Goal: Task Accomplishment & Management: Manage account settings

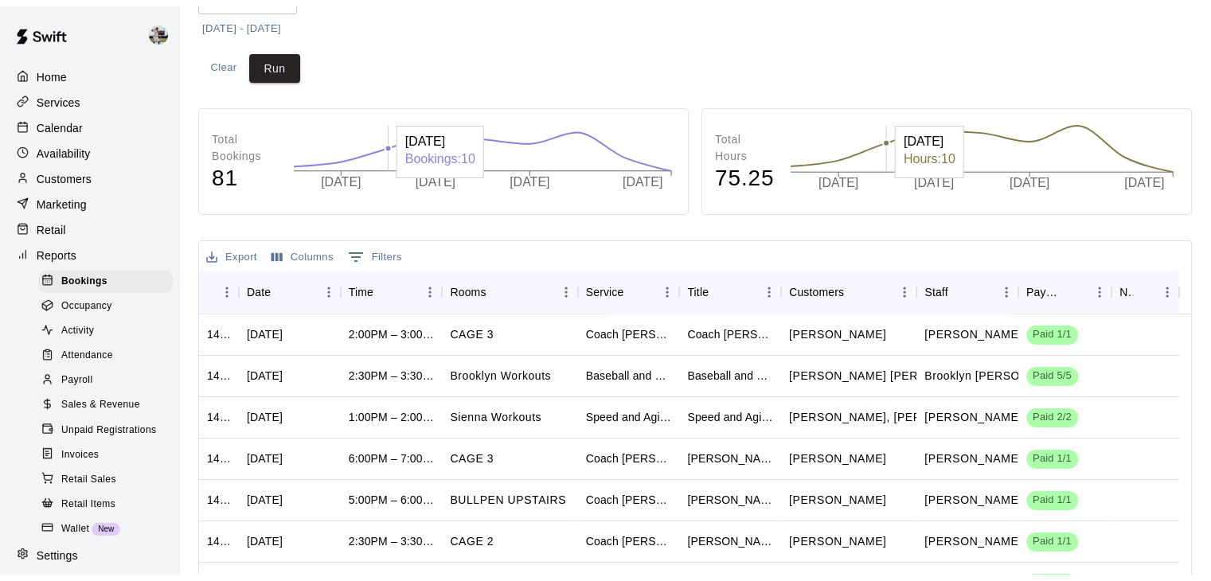
scroll to position [174, 0]
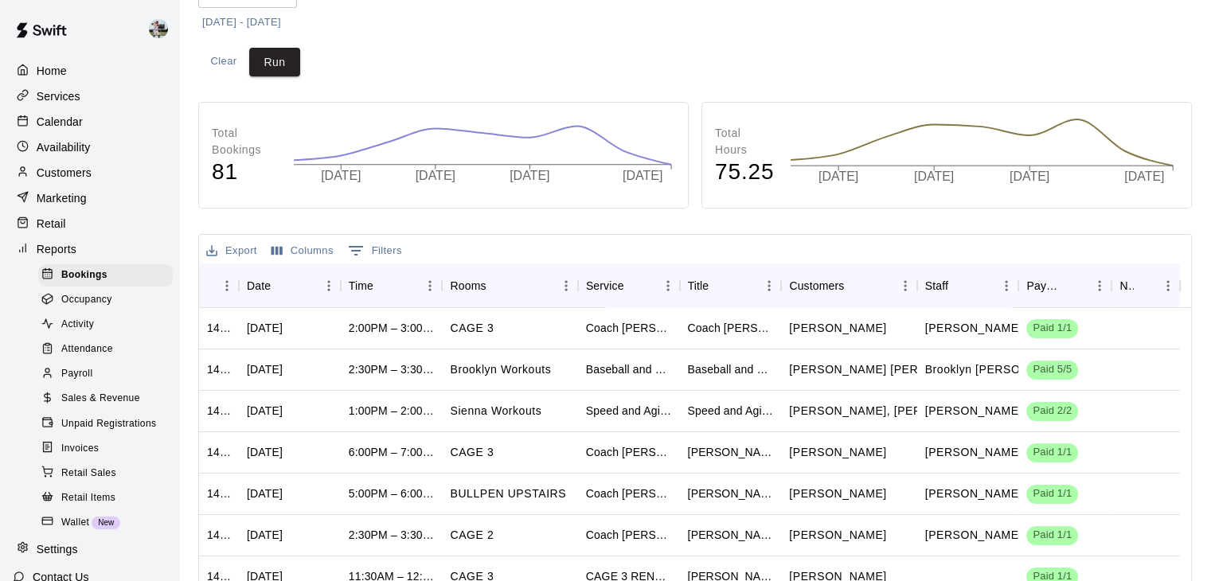
click at [70, 69] on div "Home" at bounding box center [90, 71] width 154 height 24
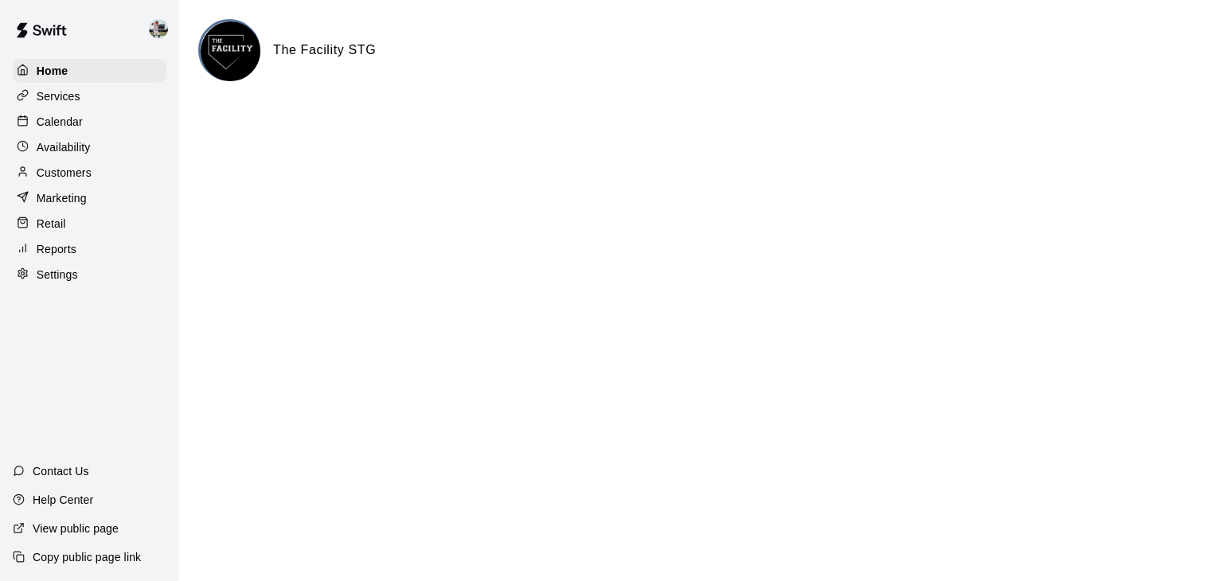
click at [67, 106] on div "Services" at bounding box center [90, 96] width 154 height 24
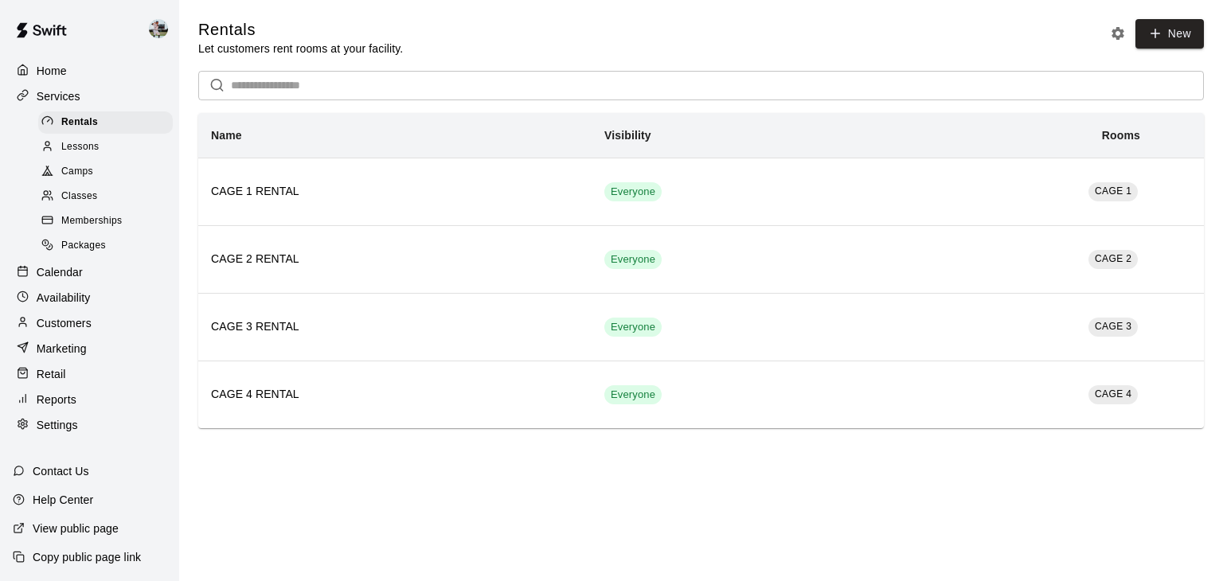
click at [82, 179] on span "Camps" at bounding box center [77, 172] width 32 height 16
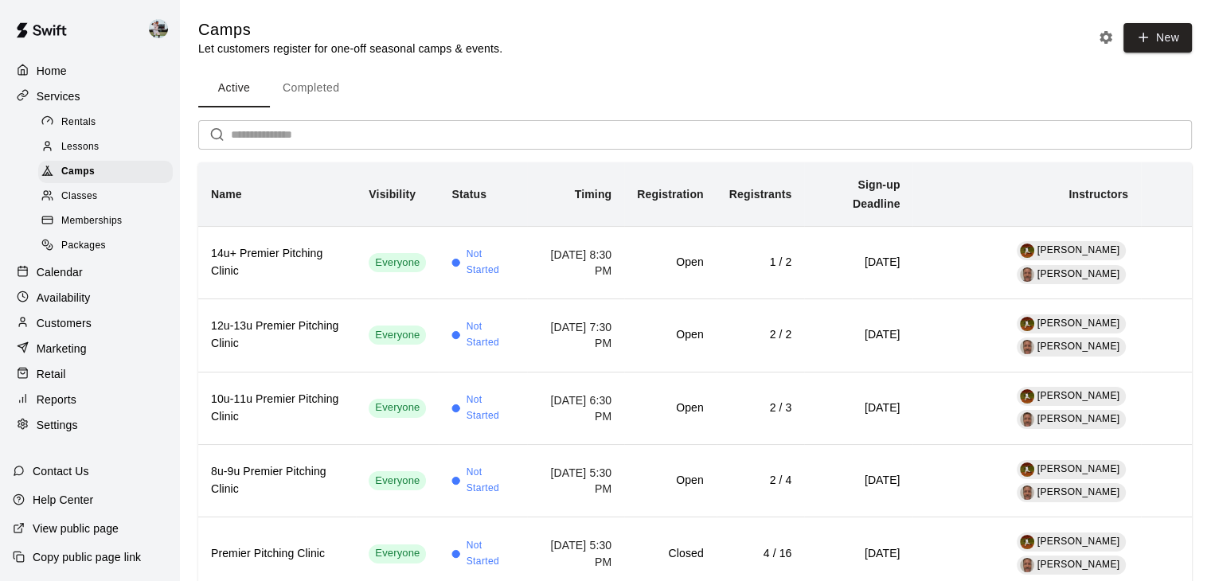
click at [62, 279] on p "Calendar" at bounding box center [60, 272] width 46 height 16
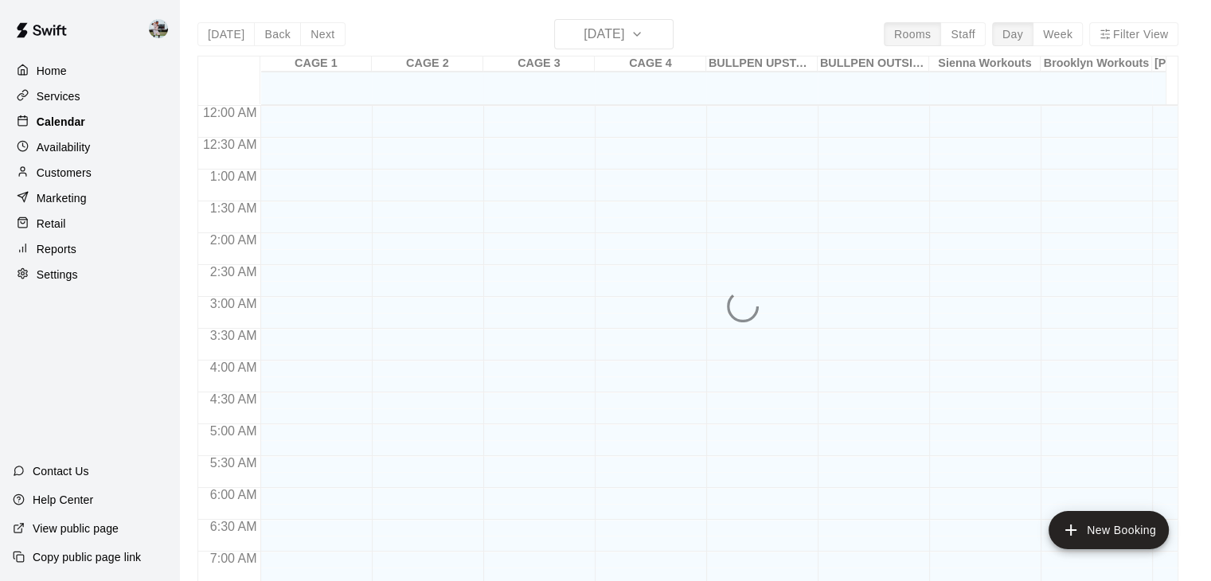
scroll to position [774, 0]
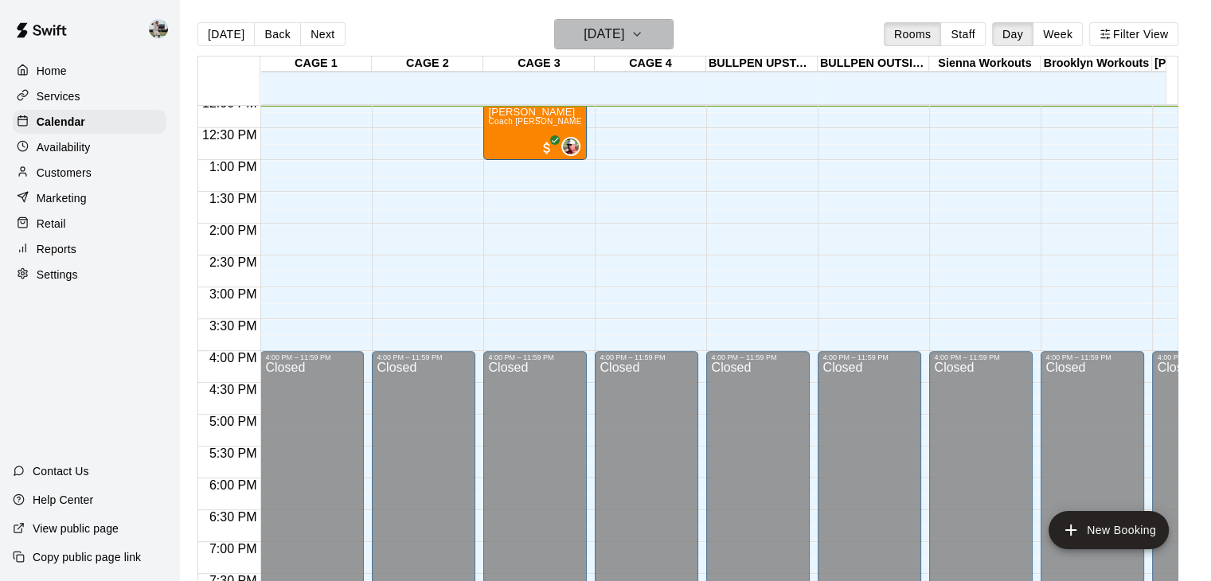
click at [643, 34] on icon "button" at bounding box center [637, 34] width 13 height 19
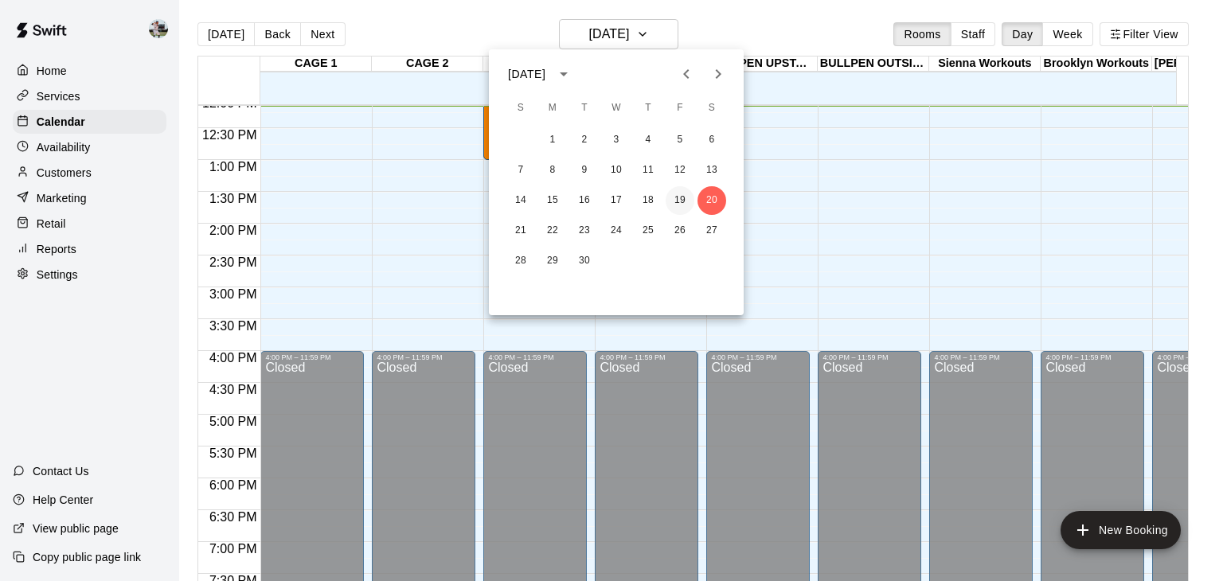
click at [681, 195] on button "19" at bounding box center [680, 200] width 29 height 29
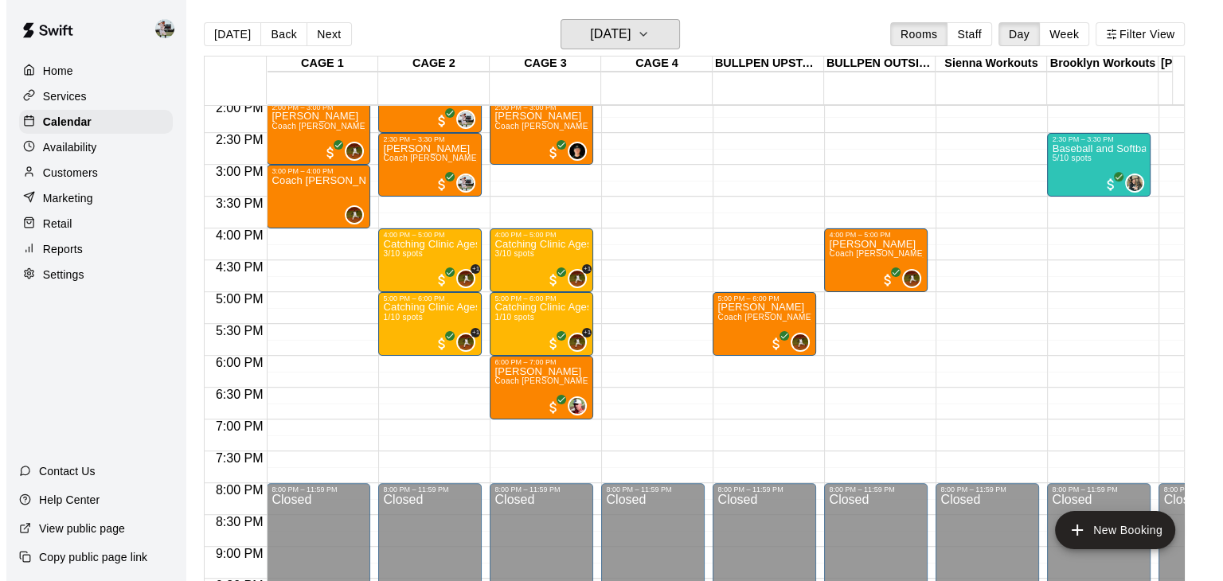
scroll to position [897, 0]
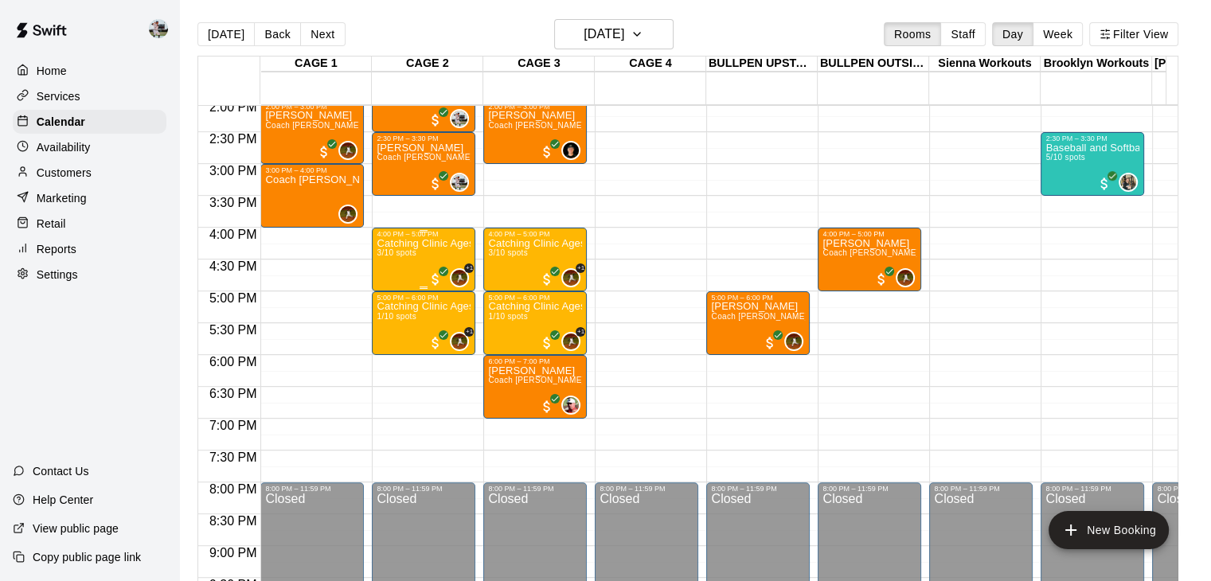
click at [395, 244] on p "Catching Clinic Ages [DEMOGRAPHIC_DATA]" at bounding box center [424, 244] width 94 height 0
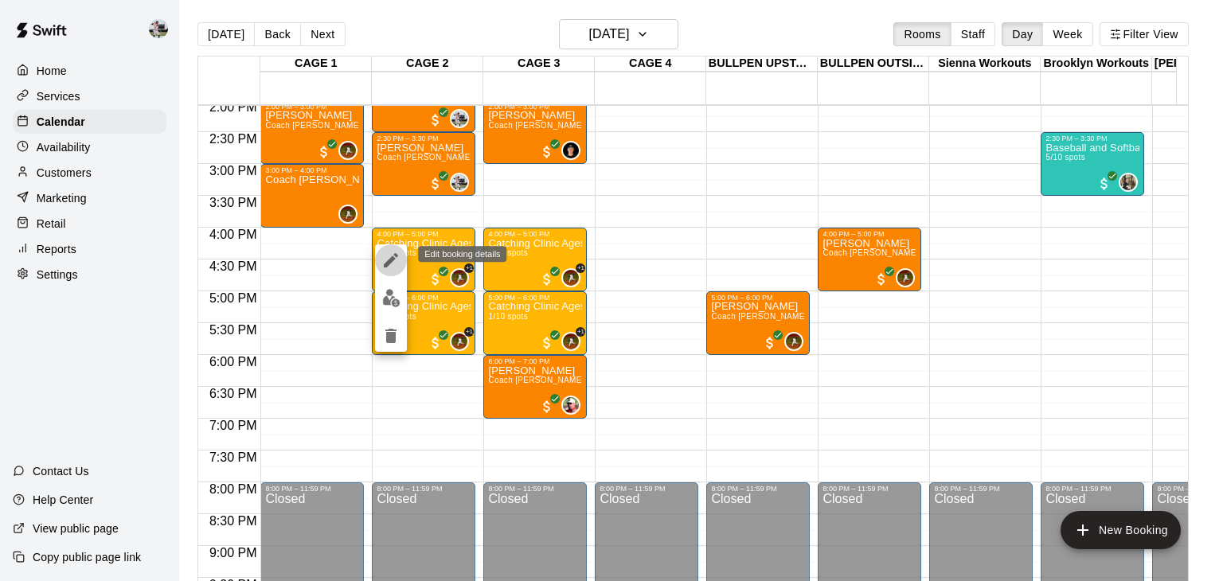
click at [392, 246] on button "edit" at bounding box center [391, 260] width 32 height 32
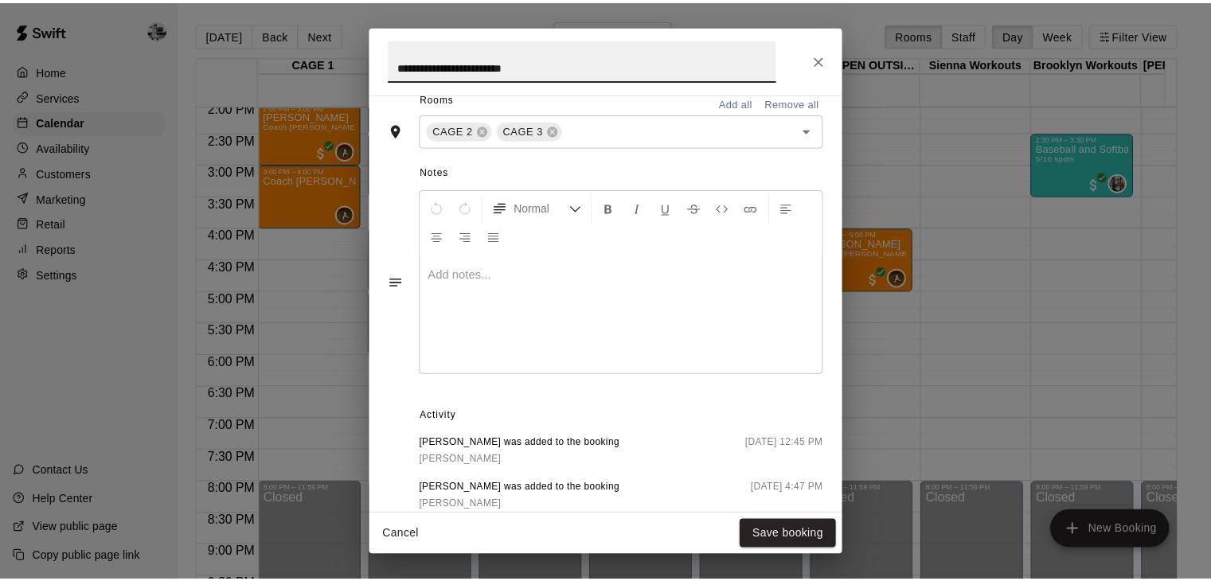
scroll to position [0, 0]
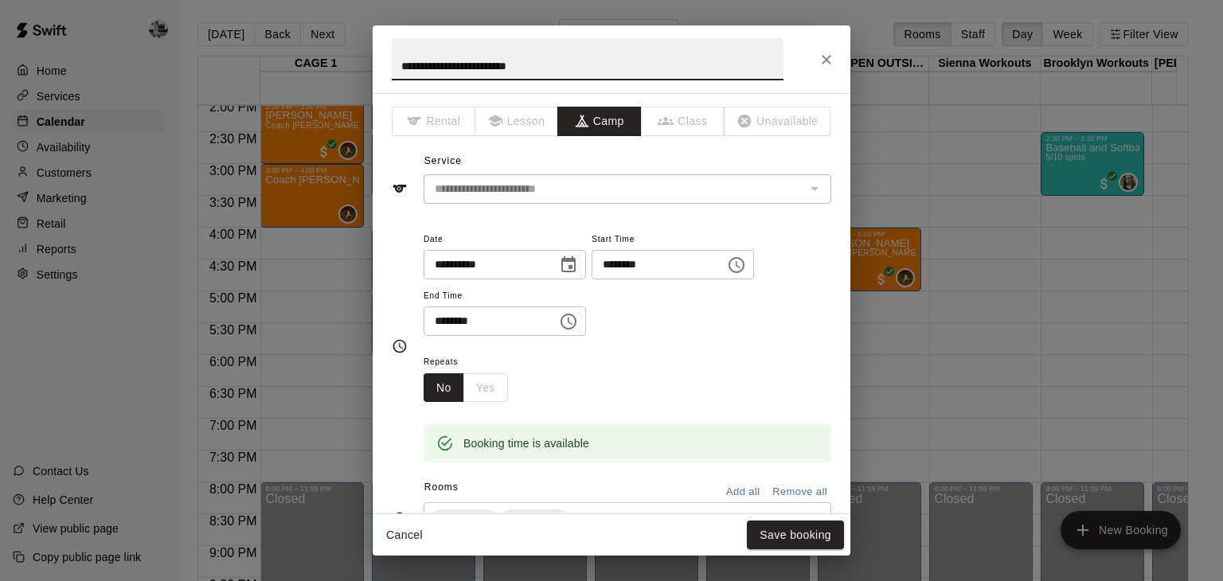
click at [411, 533] on button "Cancel" at bounding box center [404, 535] width 51 height 29
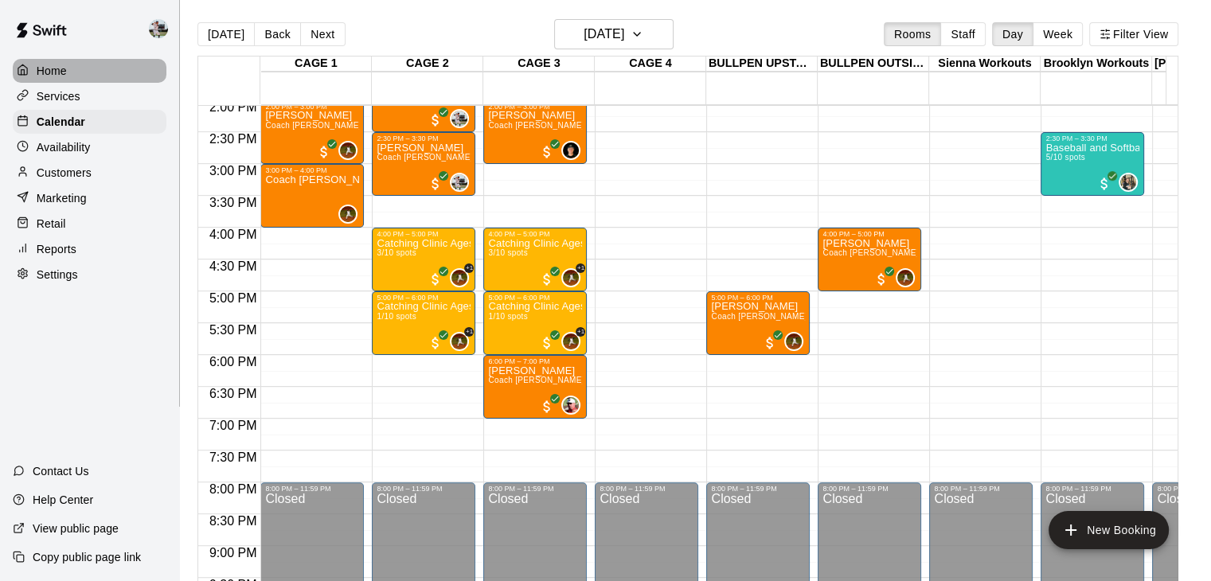
click at [48, 72] on p "Home" at bounding box center [52, 71] width 30 height 16
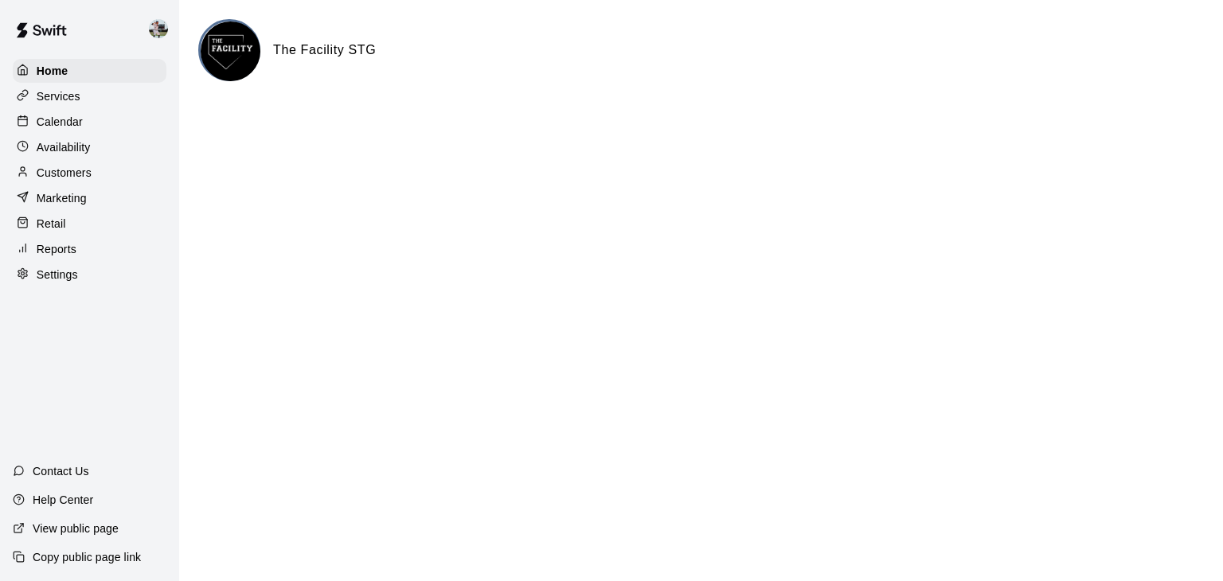
click at [57, 179] on p "Customers" at bounding box center [64, 173] width 55 height 16
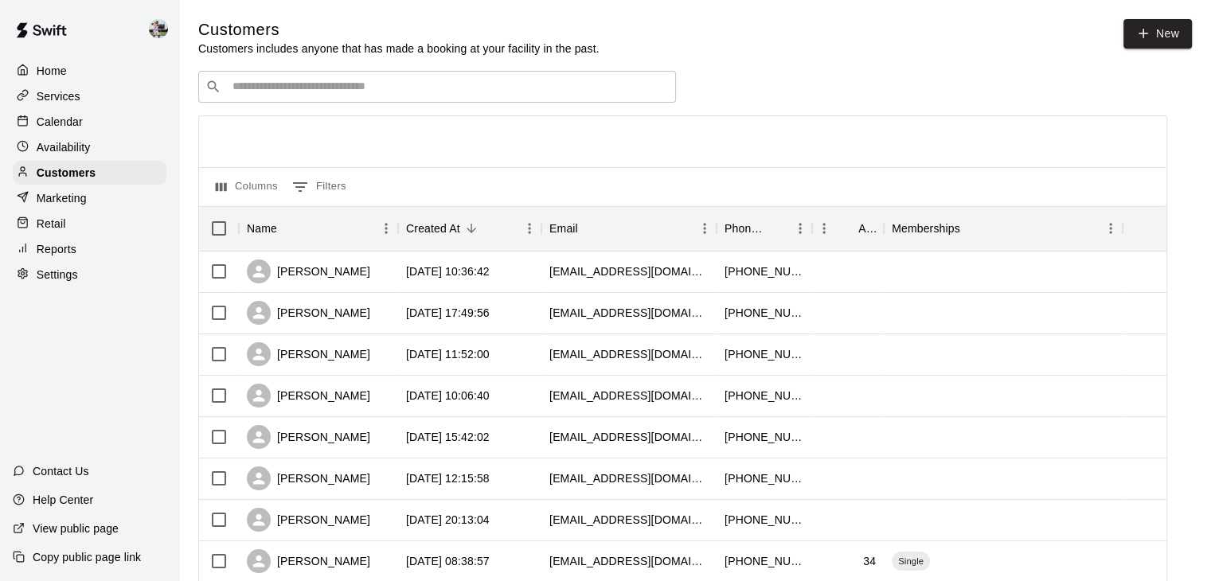
click at [434, 89] on input "Search customers by name or email" at bounding box center [448, 87] width 441 height 16
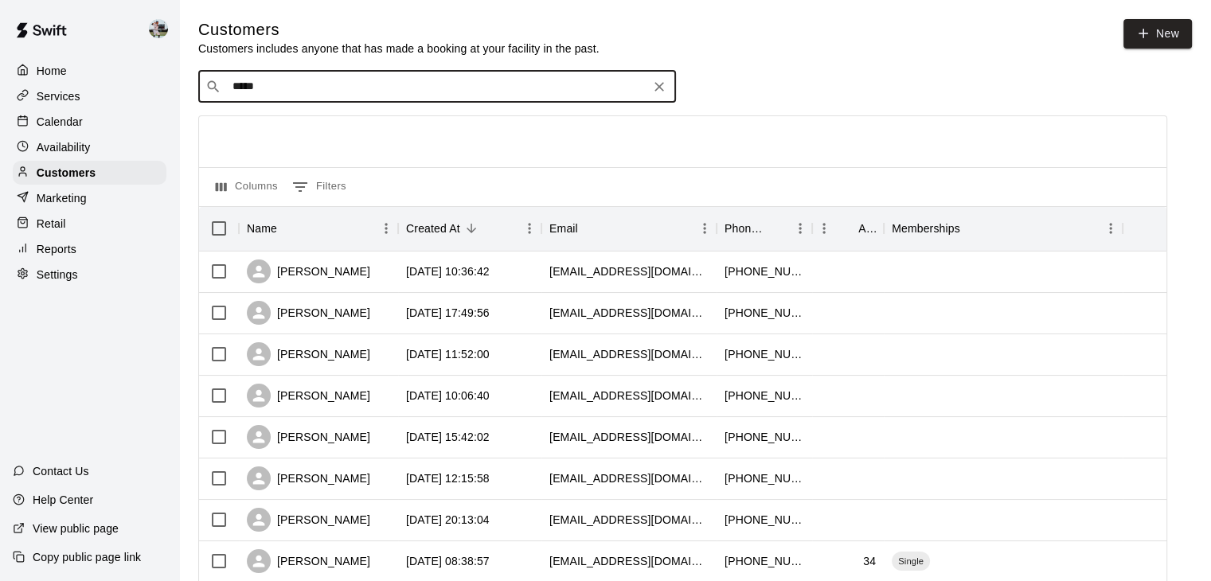
type input "******"
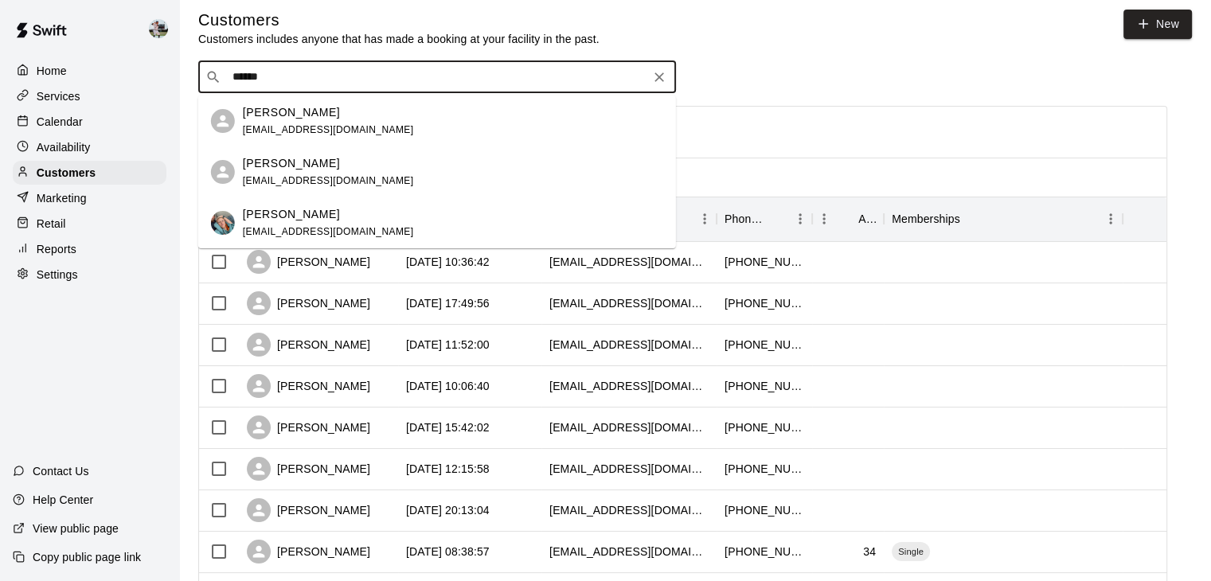
scroll to position [10, 0]
click at [382, 227] on div "[PERSON_NAME] [EMAIL_ADDRESS][DOMAIN_NAME]" at bounding box center [453, 223] width 420 height 34
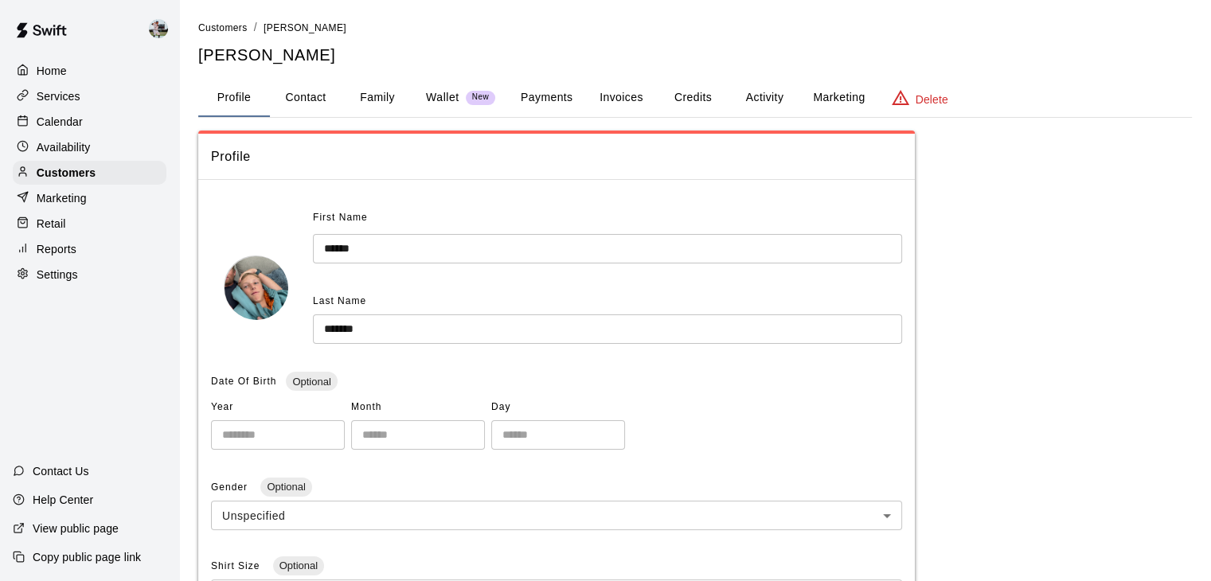
click at [708, 100] on button "Credits" at bounding box center [693, 98] width 72 height 38
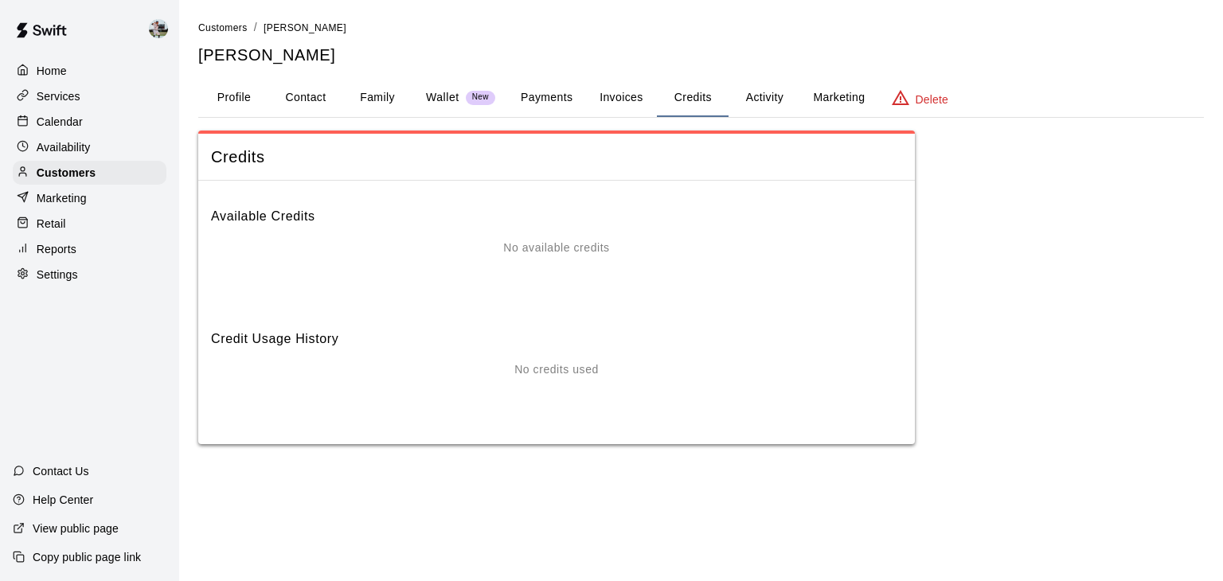
click at [633, 99] on button "Invoices" at bounding box center [621, 98] width 72 height 38
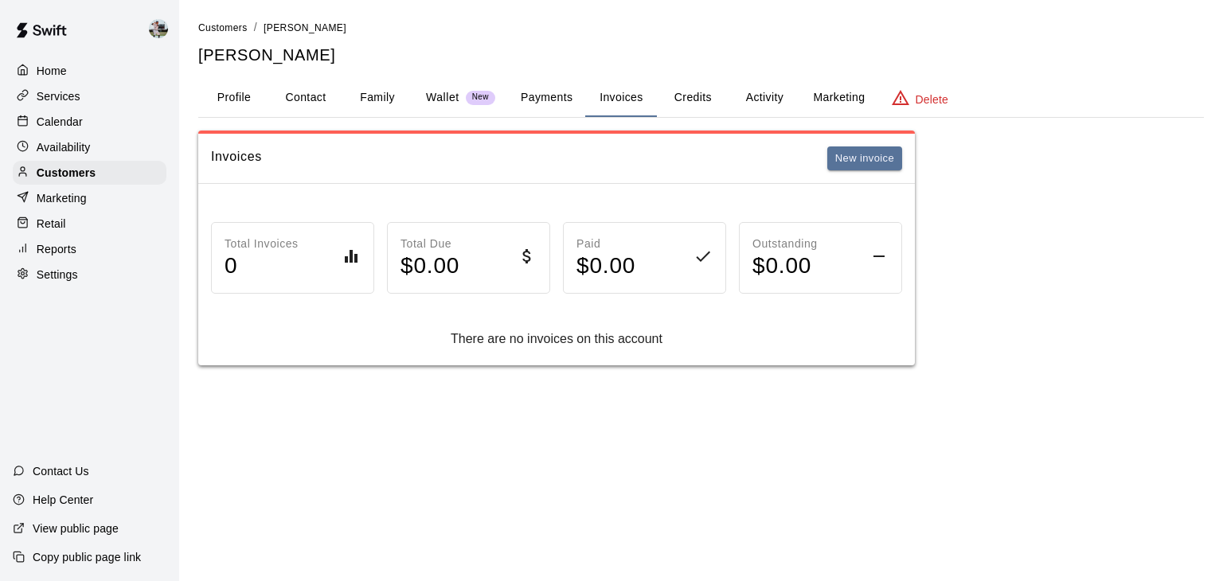
click at [541, 100] on button "Payments" at bounding box center [546, 98] width 77 height 38
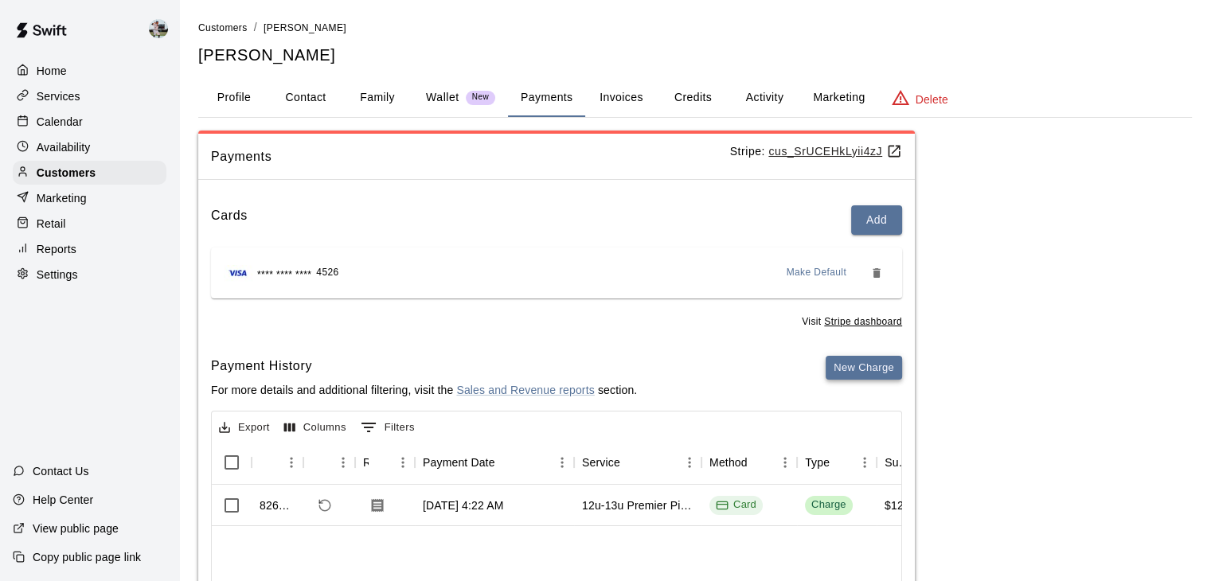
click at [861, 367] on button "New Charge" at bounding box center [864, 368] width 76 height 25
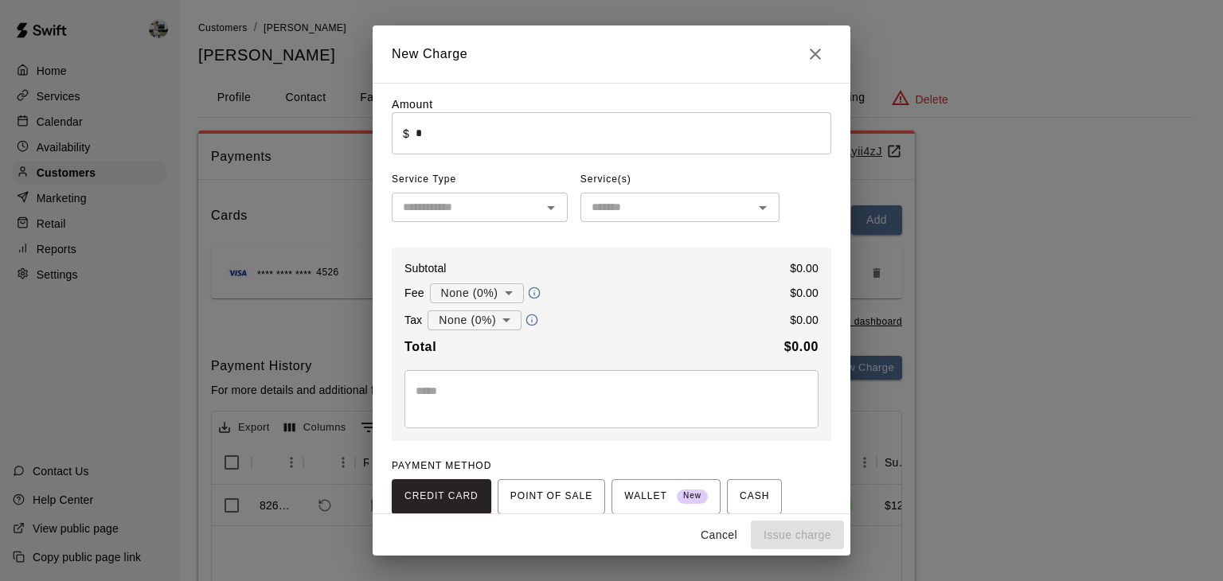
click at [510, 136] on input "*" at bounding box center [624, 133] width 416 height 42
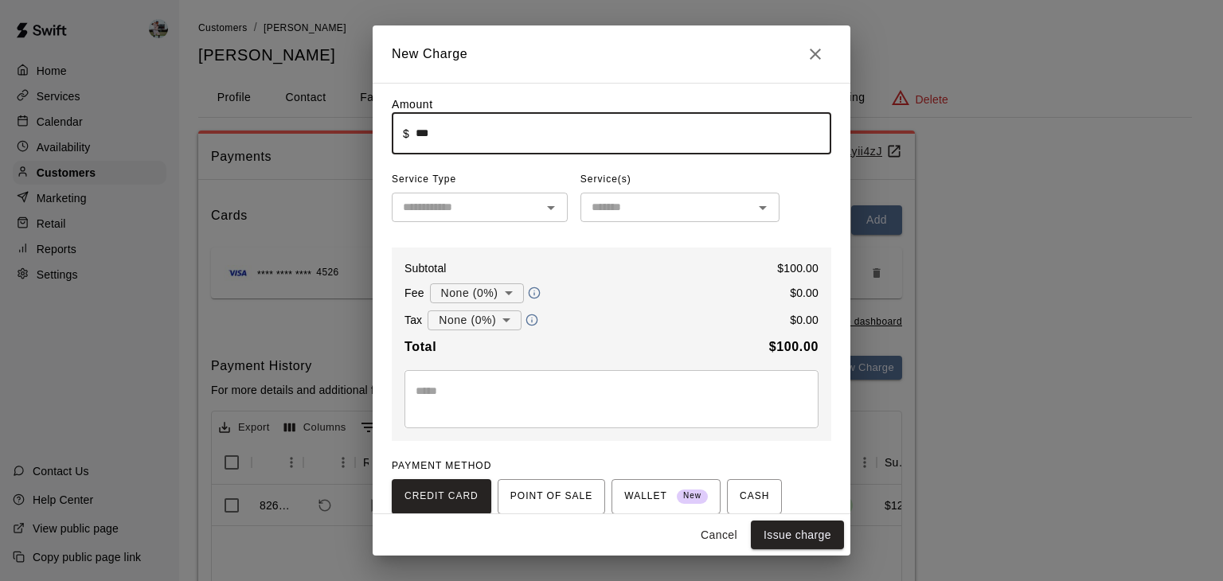
type input "******"
click at [525, 201] on input "text" at bounding box center [466, 207] width 140 height 20
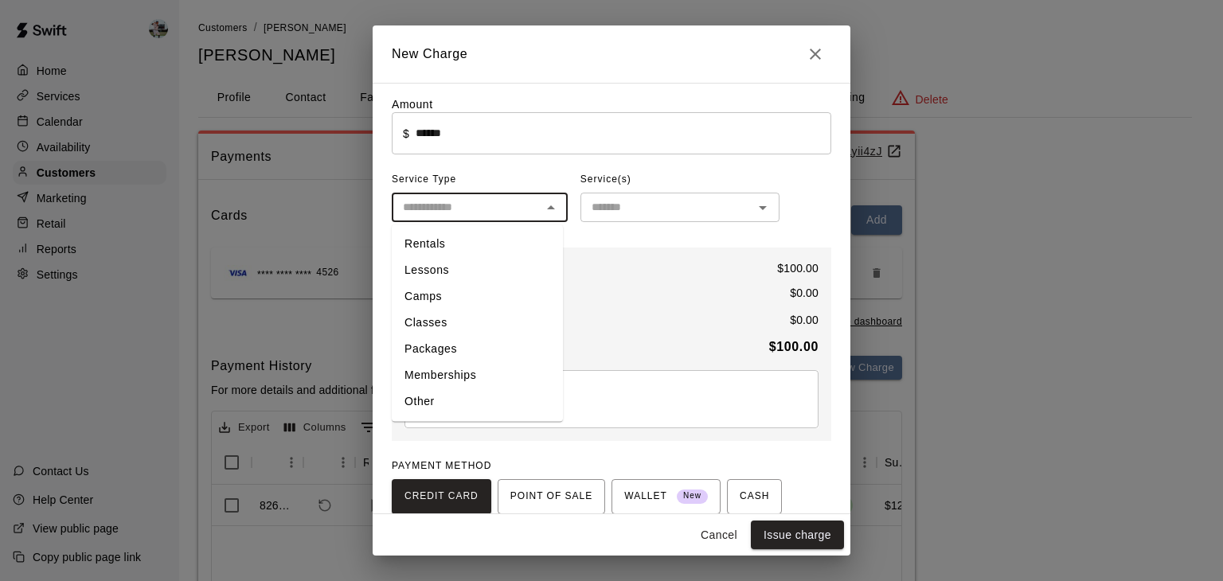
click at [449, 293] on li "Camps" at bounding box center [477, 296] width 171 height 26
type input "*****"
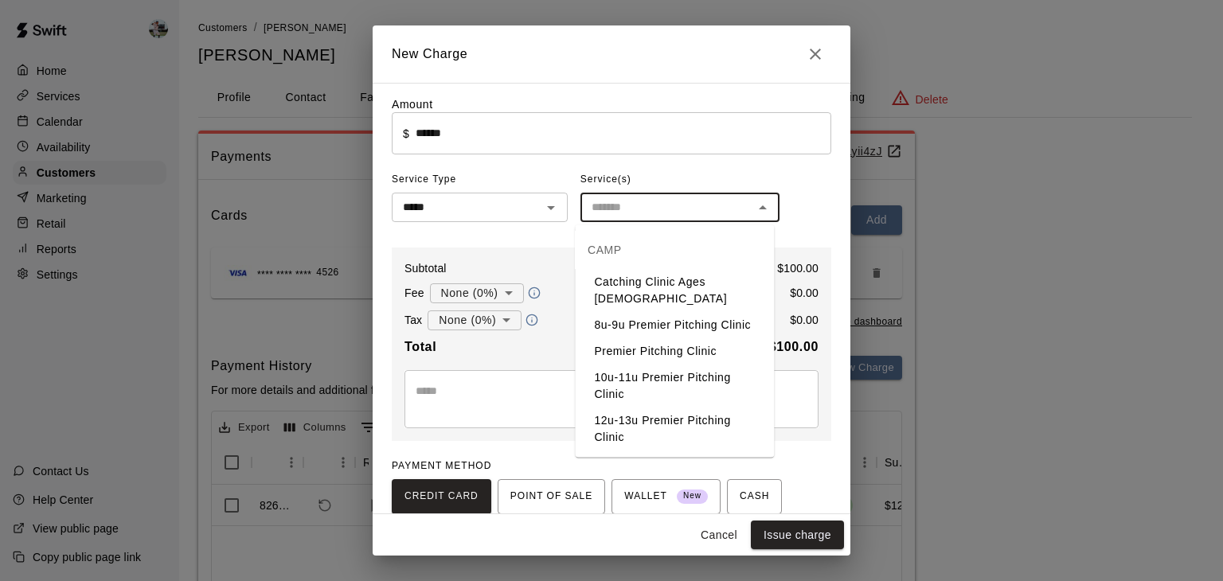
click at [608, 213] on input "text" at bounding box center [666, 207] width 163 height 20
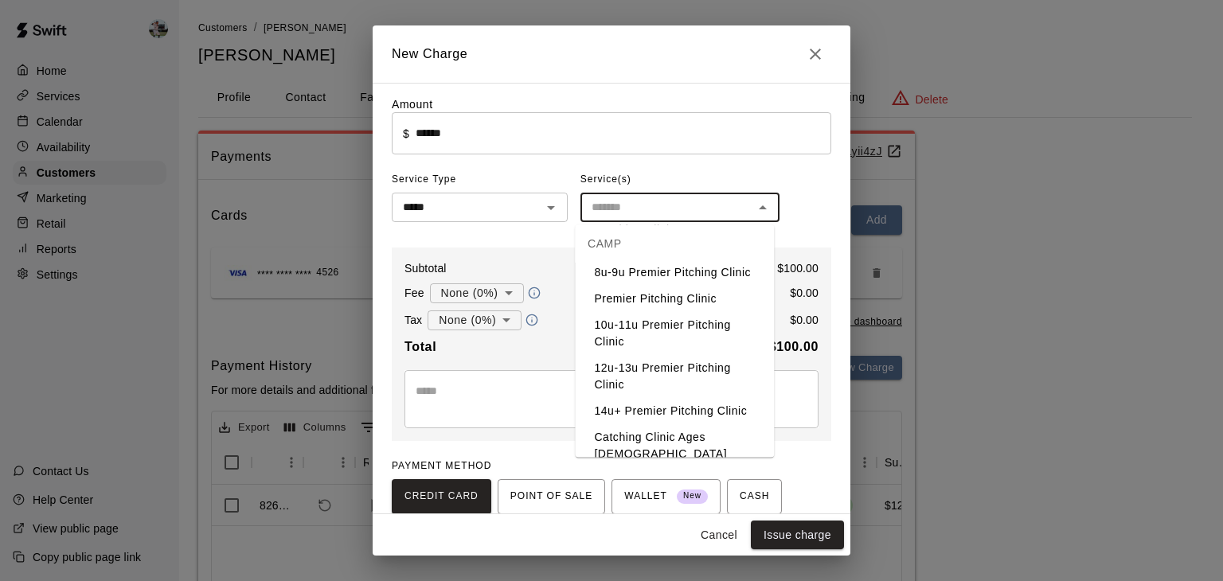
click at [646, 433] on li "Catching Clinic Ages [DEMOGRAPHIC_DATA]" at bounding box center [674, 445] width 199 height 43
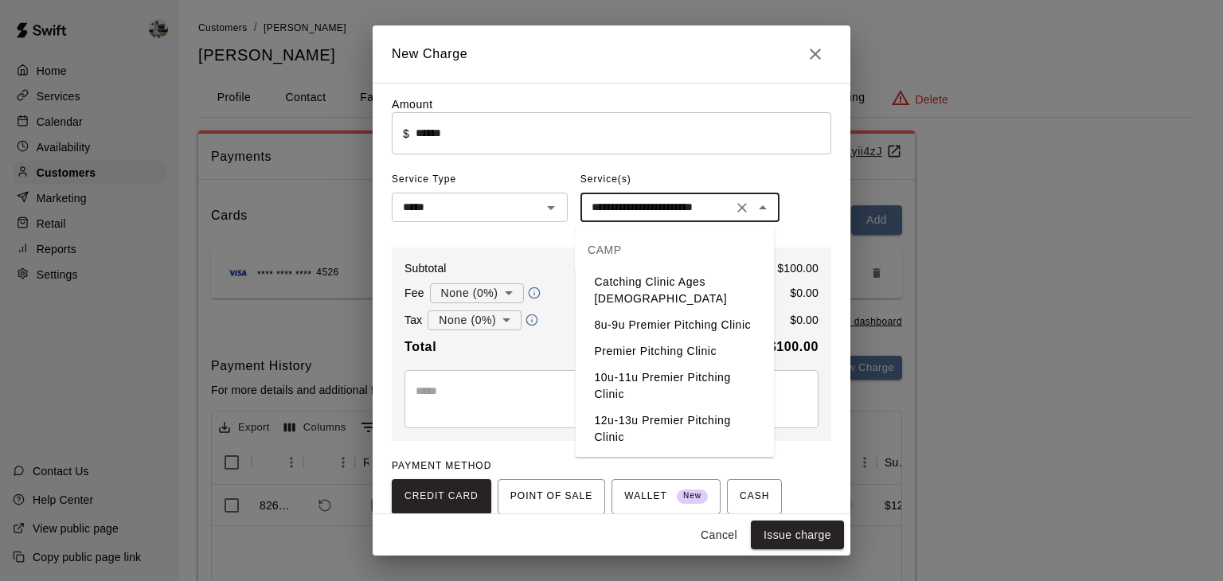
click at [694, 208] on input "**********" at bounding box center [656, 207] width 143 height 20
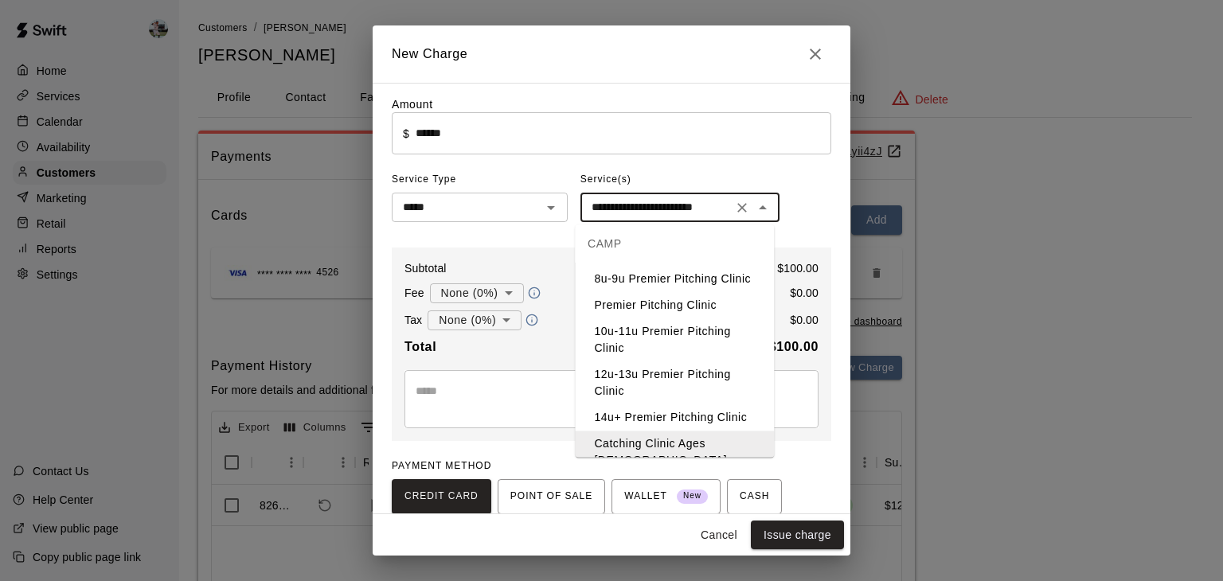
scroll to position [0, 0]
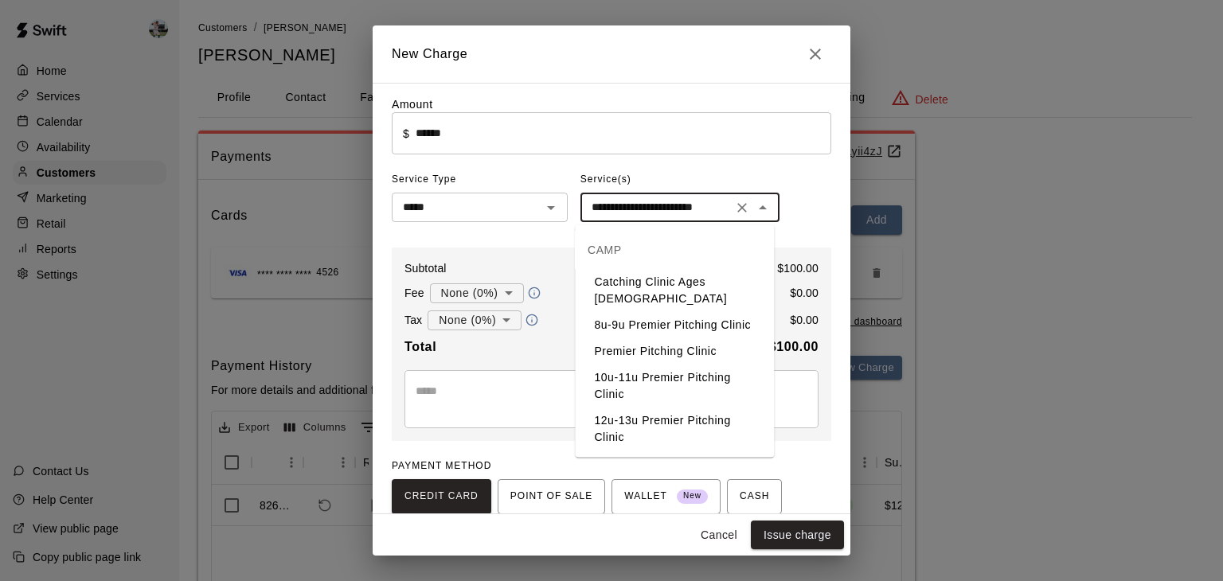
click at [666, 271] on li "Catching Clinic Ages [DEMOGRAPHIC_DATA]" at bounding box center [674, 290] width 199 height 43
type input "**********"
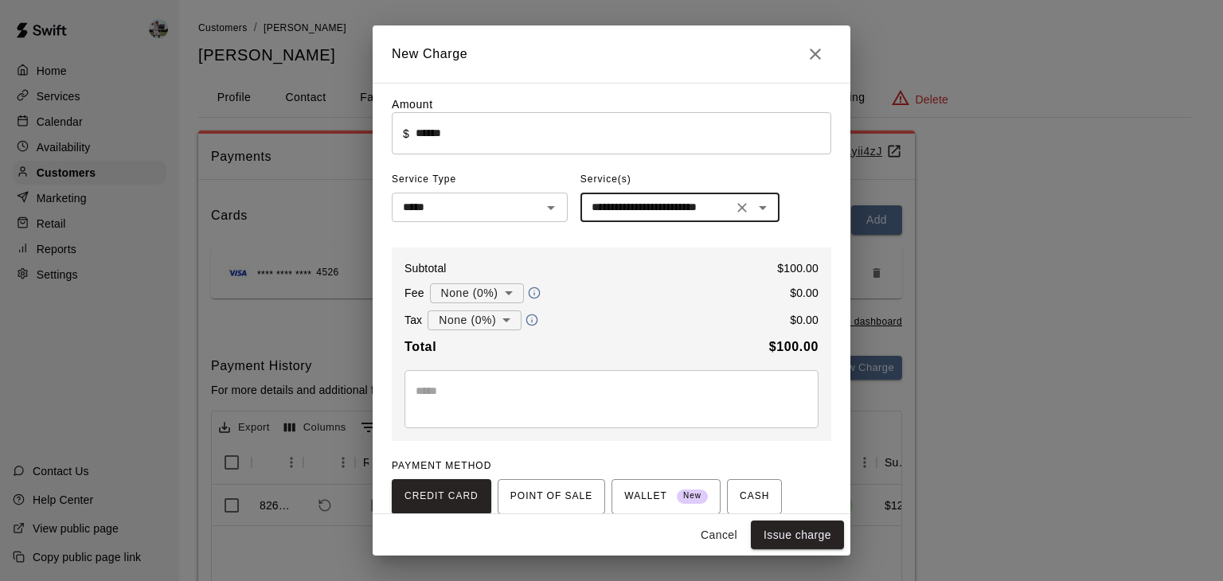
click at [528, 396] on textarea at bounding box center [612, 399] width 392 height 32
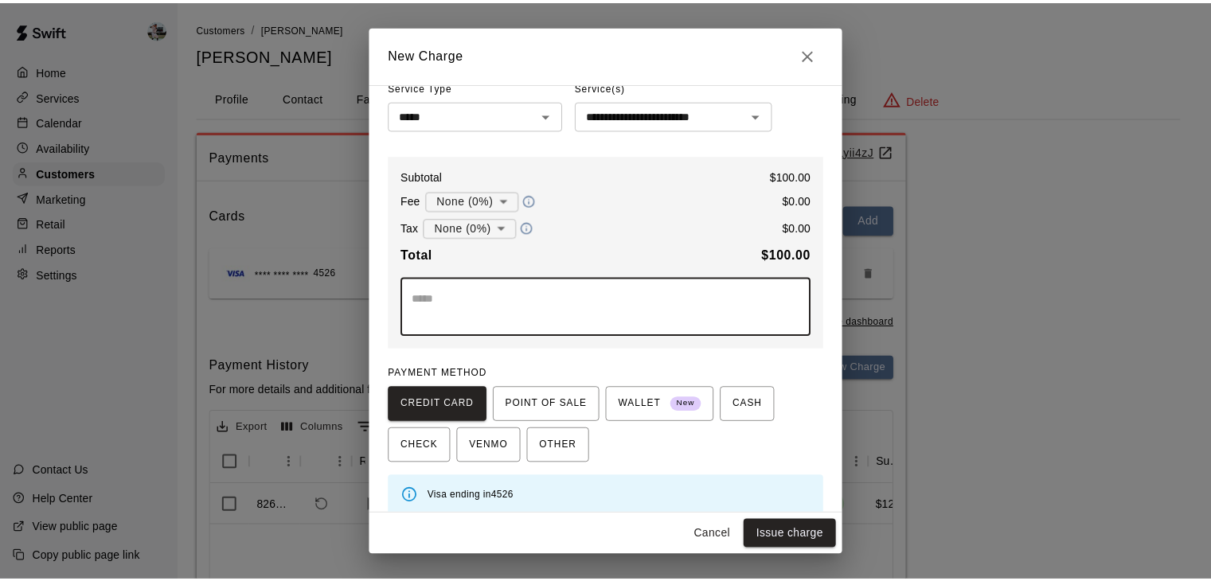
scroll to position [108, 0]
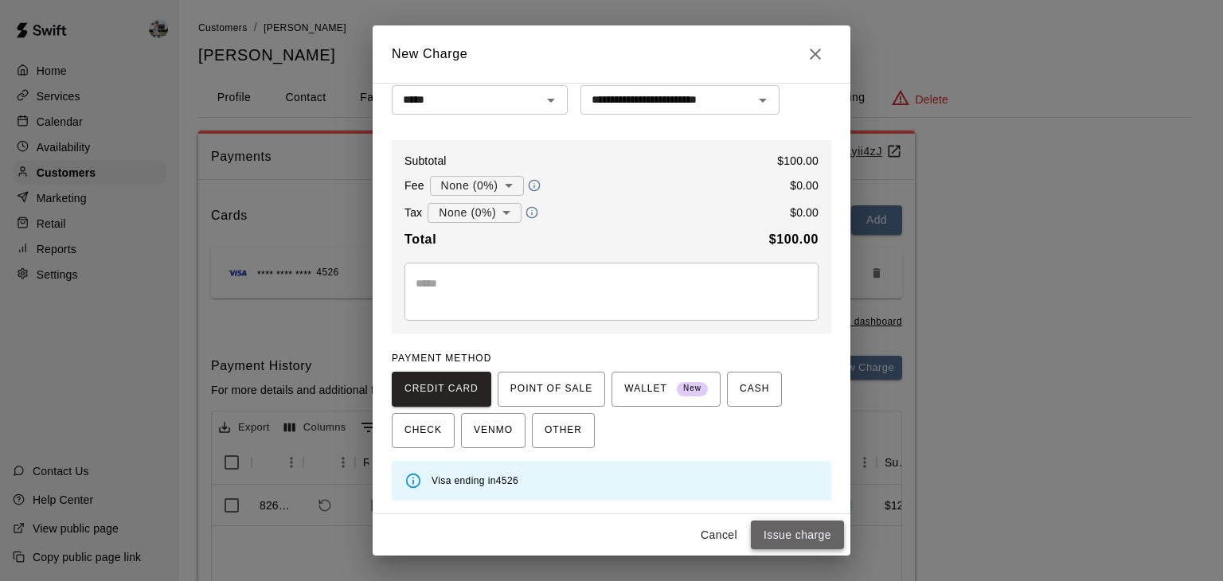
click at [775, 529] on button "Issue charge" at bounding box center [797, 535] width 93 height 29
type input "*"
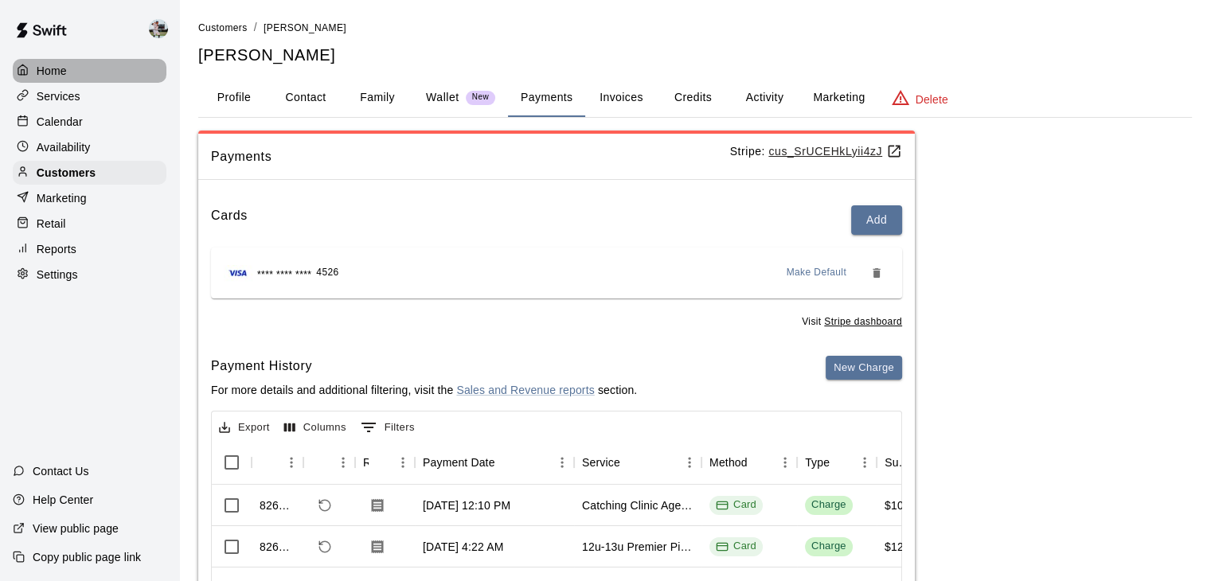
click at [83, 65] on div "Home" at bounding box center [90, 71] width 154 height 24
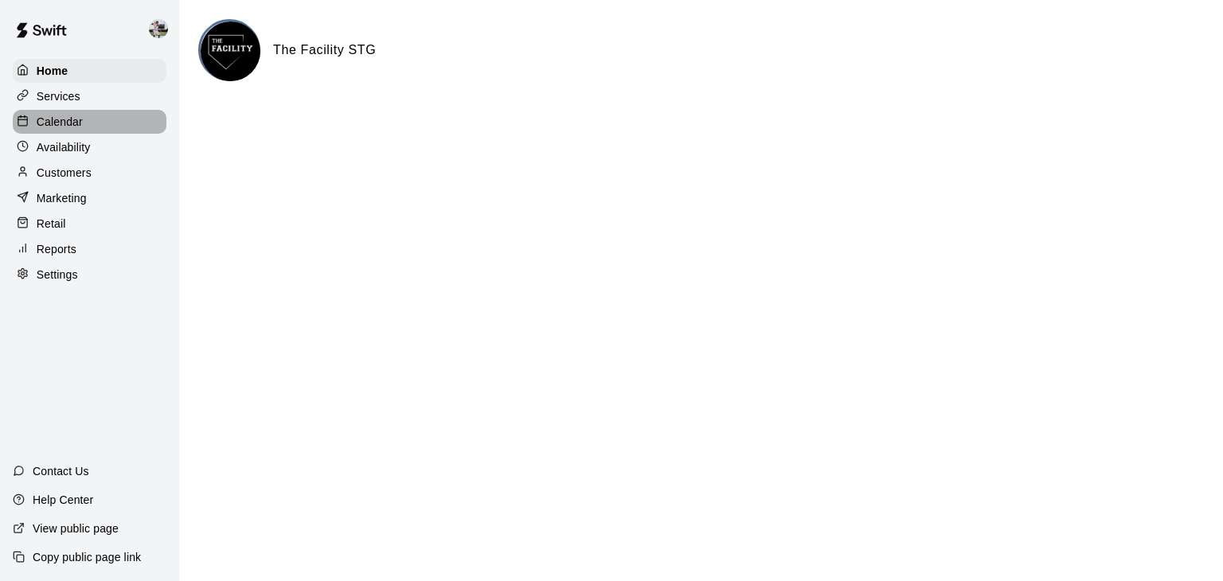
click at [74, 125] on p "Calendar" at bounding box center [60, 122] width 46 height 16
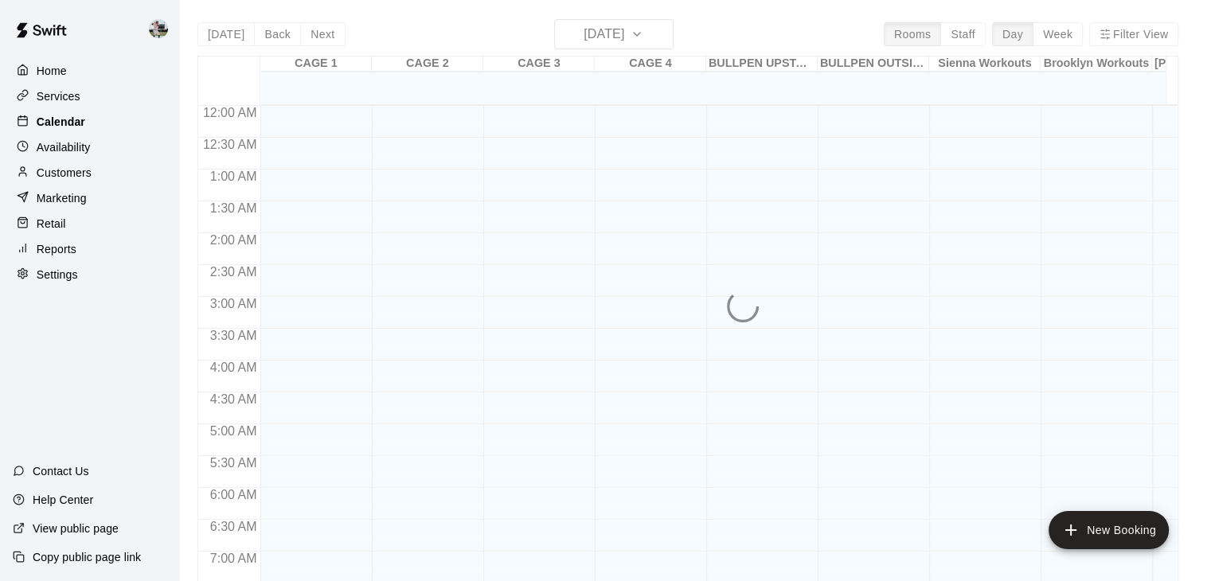
scroll to position [779, 0]
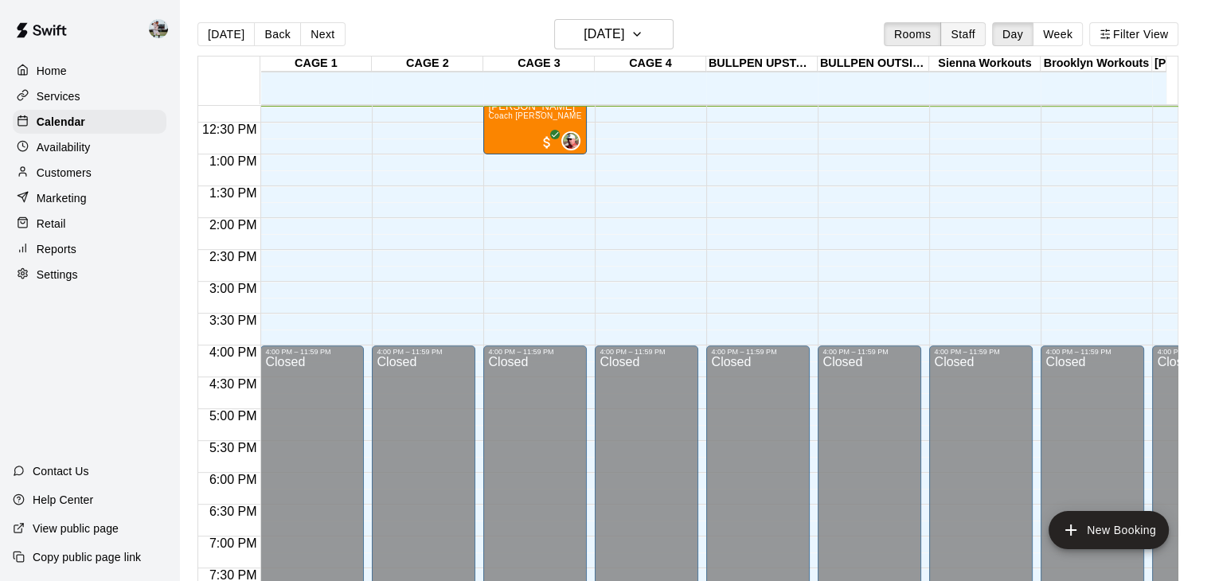
click at [961, 29] on button "Staff" at bounding box center [962, 34] width 45 height 24
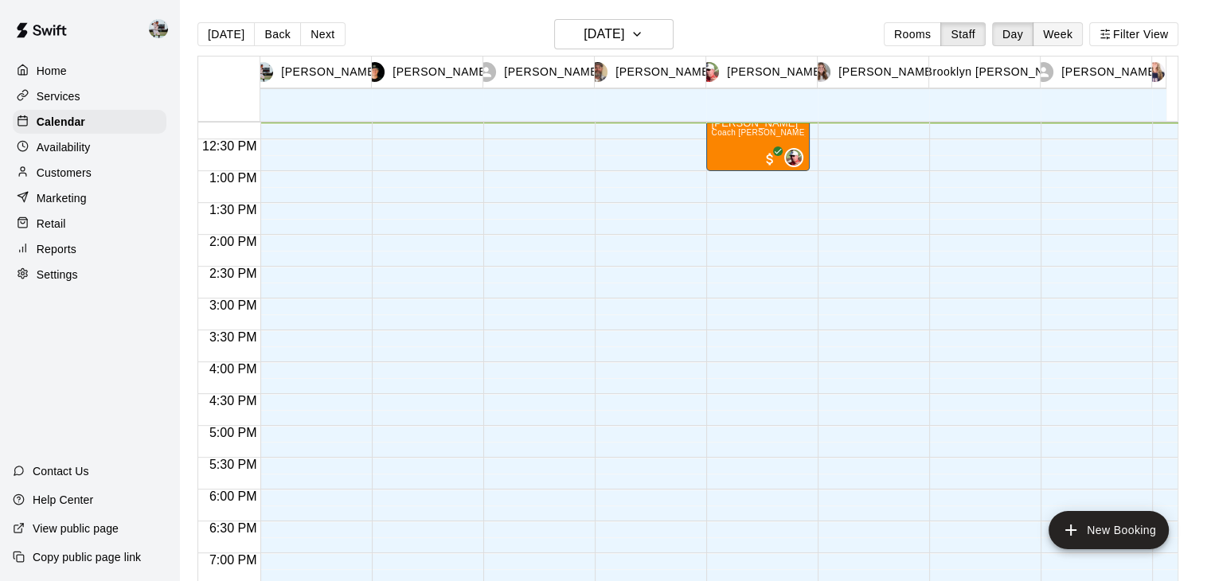
click at [1062, 33] on button "Week" at bounding box center [1058, 34] width 50 height 24
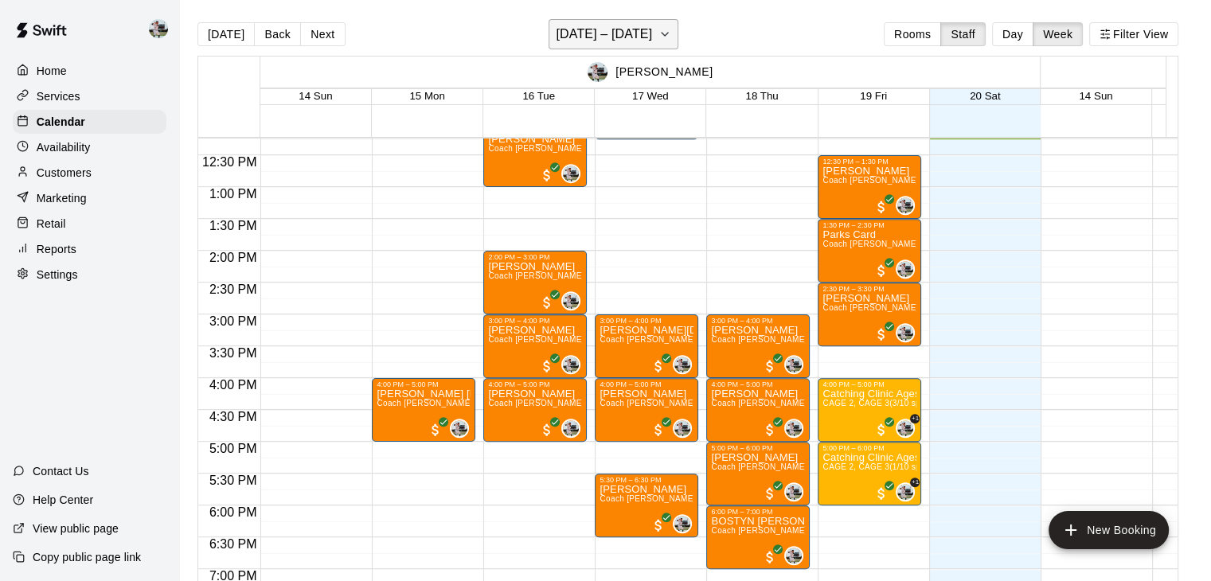
click at [671, 41] on icon "button" at bounding box center [664, 34] width 13 height 19
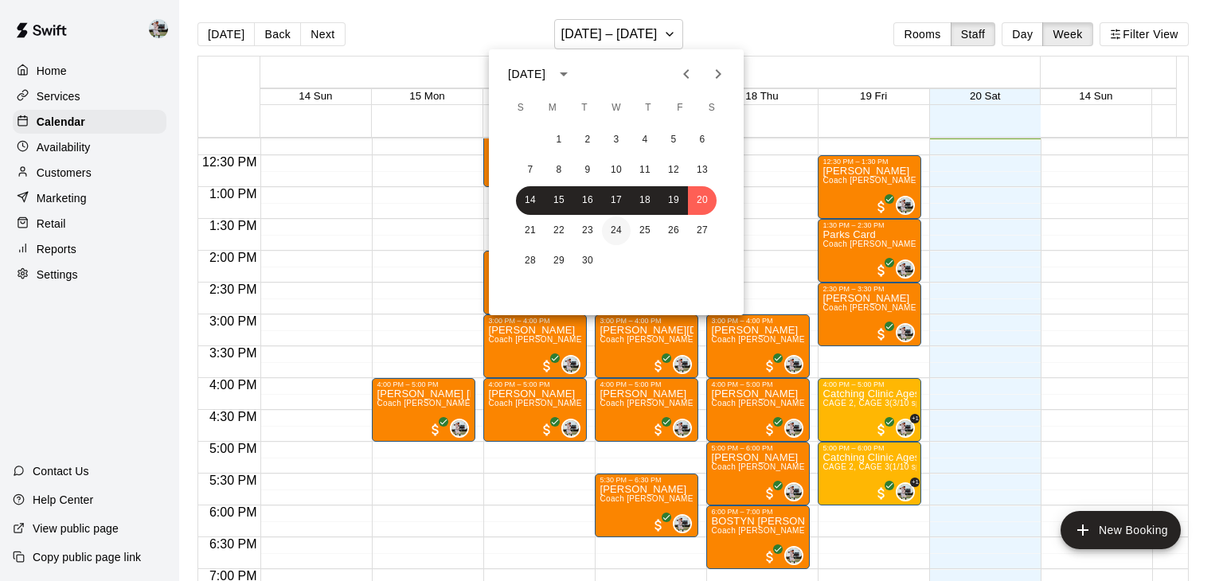
click at [621, 229] on button "24" at bounding box center [616, 231] width 29 height 29
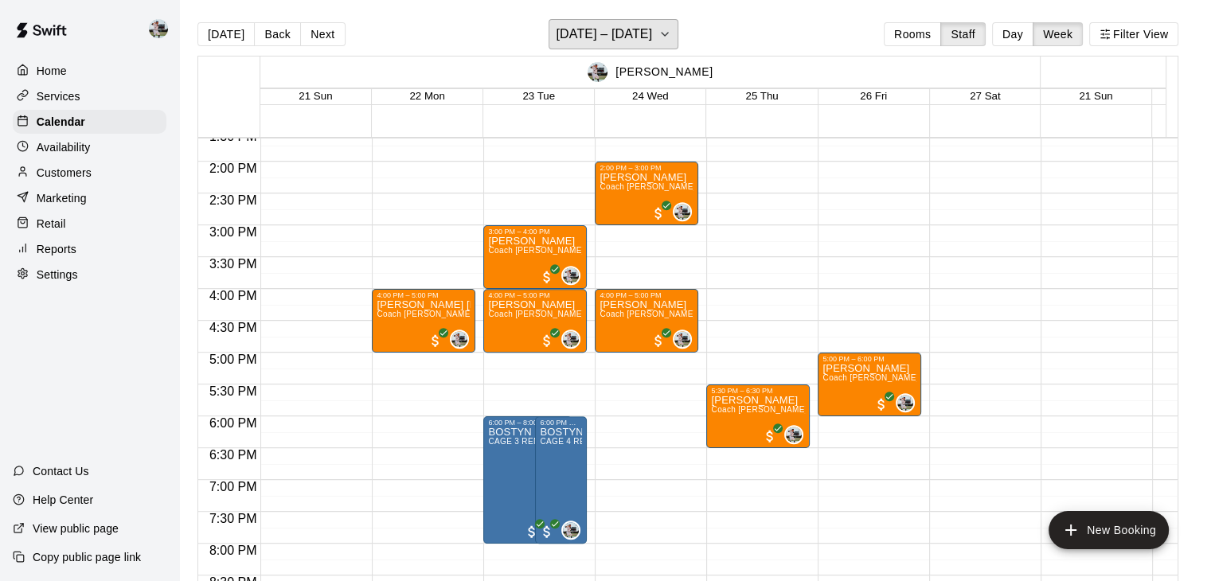
scroll to position [1052, 0]
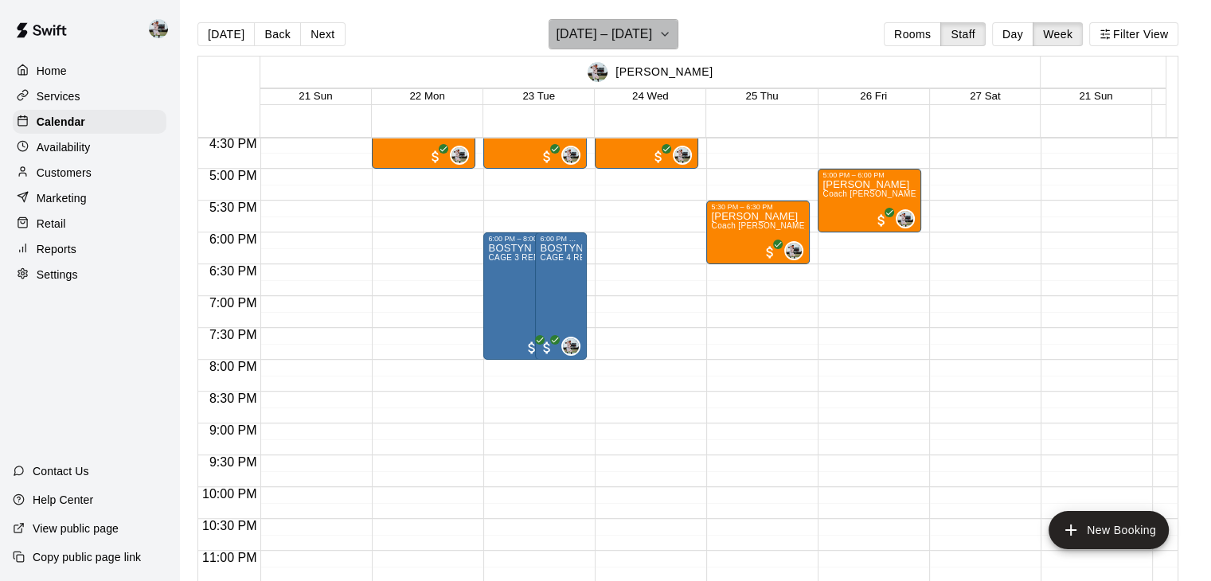
click at [621, 39] on h6 "[DATE] – [DATE]" at bounding box center [604, 34] width 96 height 22
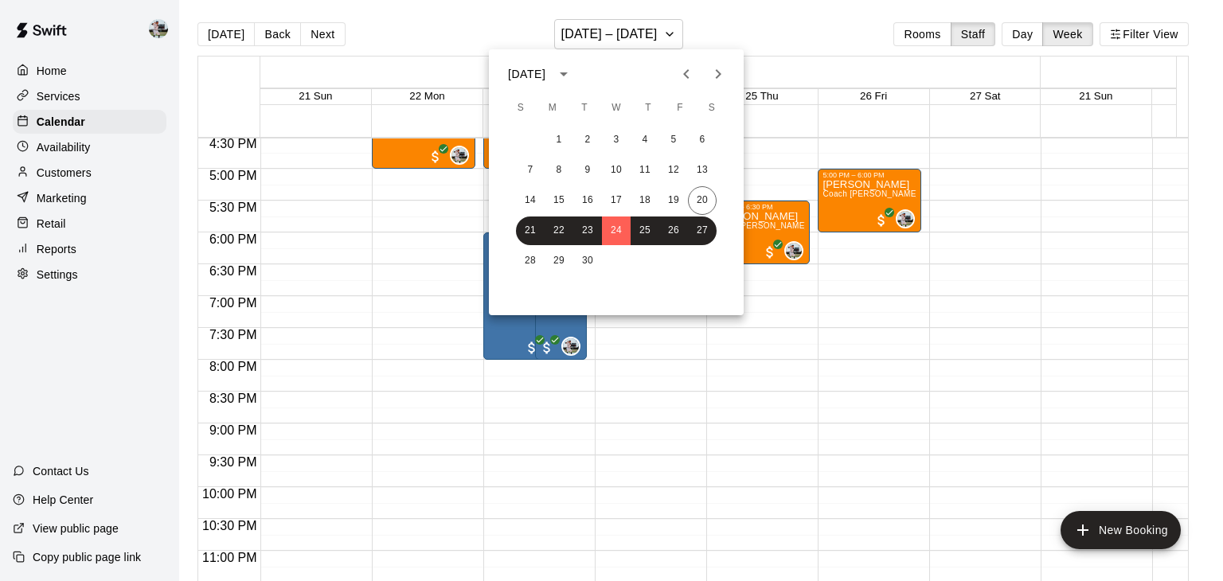
click at [882, 351] on div at bounding box center [611, 290] width 1223 height 581
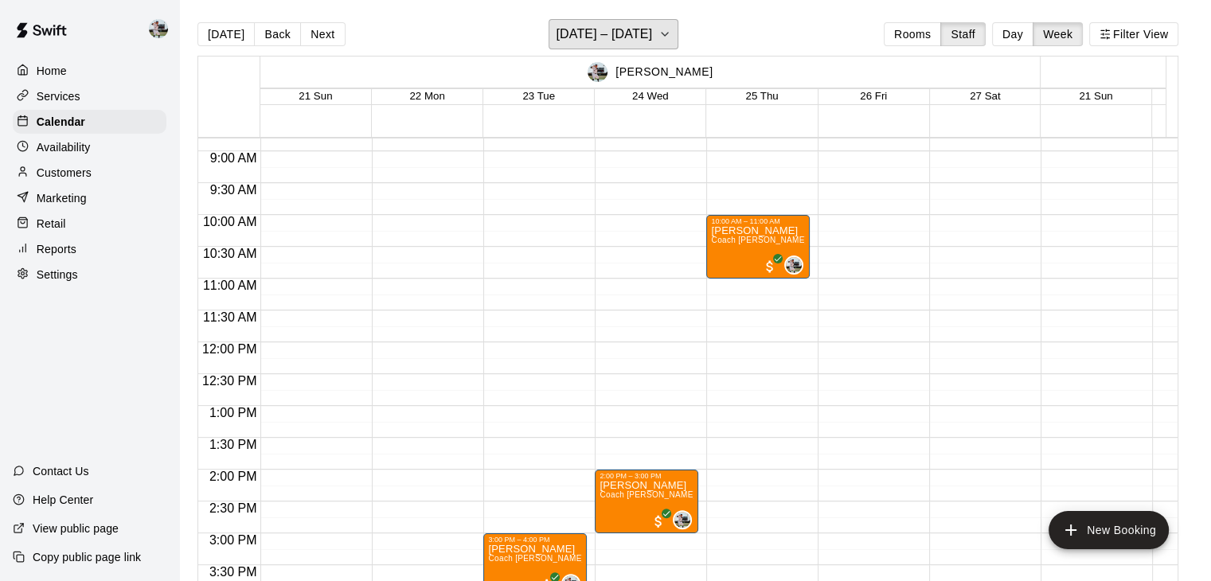
scroll to position [560, 0]
click at [96, 80] on div "Home" at bounding box center [90, 71] width 154 height 24
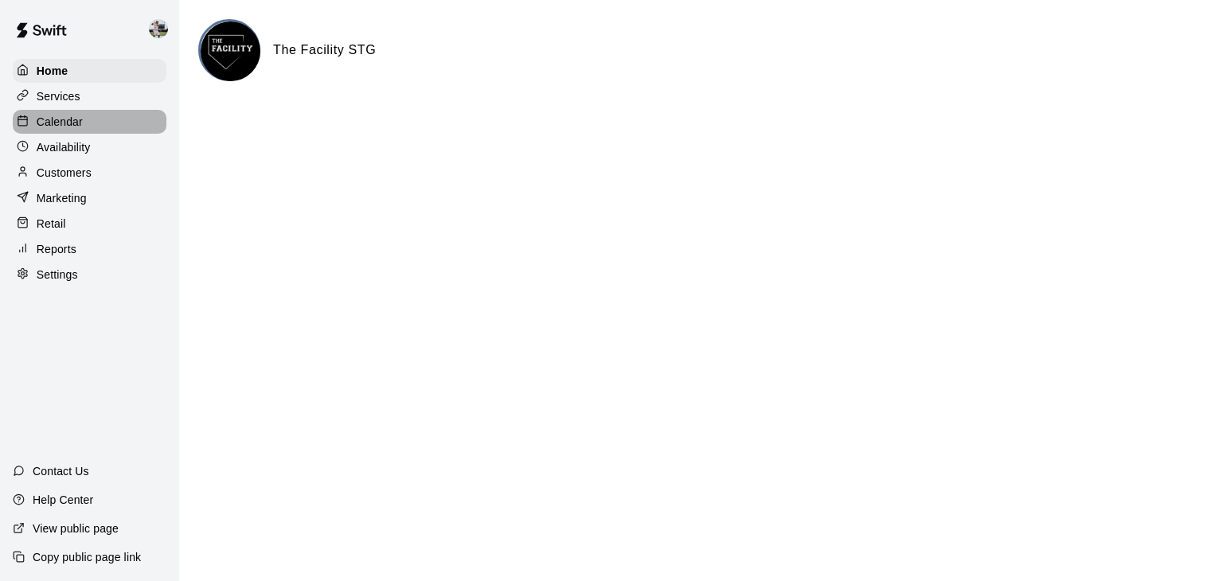
click at [108, 114] on div "Calendar" at bounding box center [90, 122] width 154 height 24
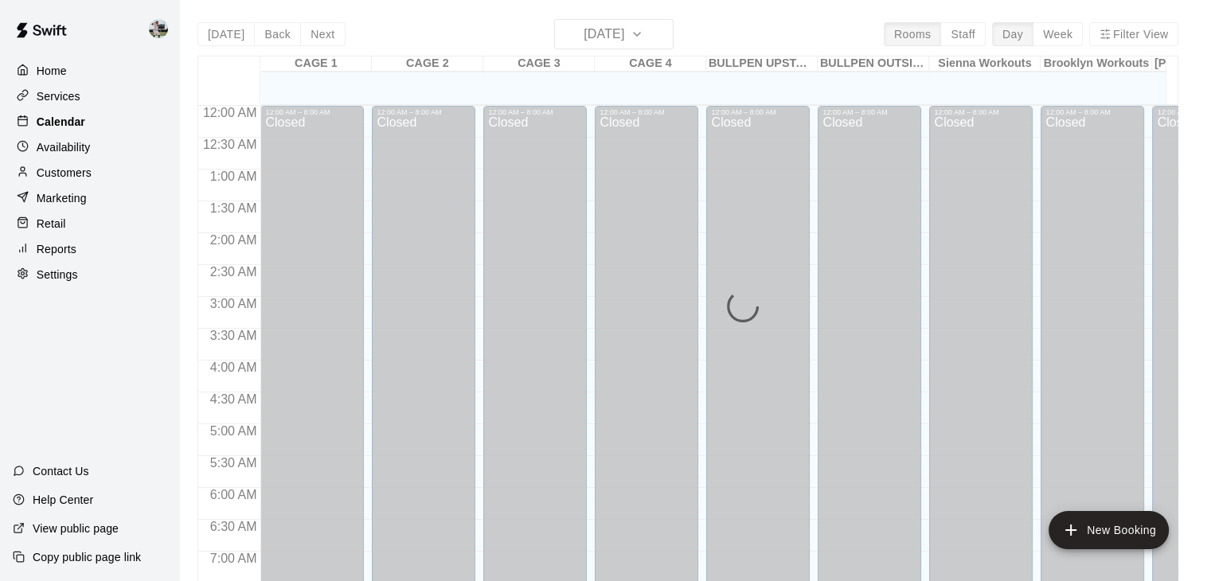
scroll to position [782, 0]
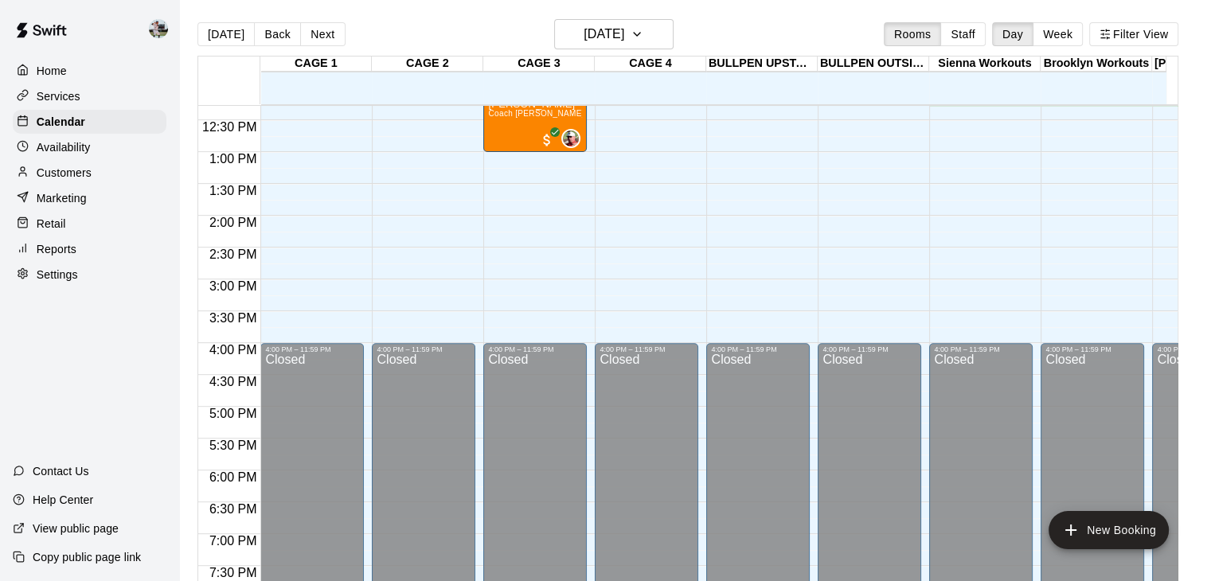
click at [57, 76] on p "Home" at bounding box center [52, 71] width 30 height 16
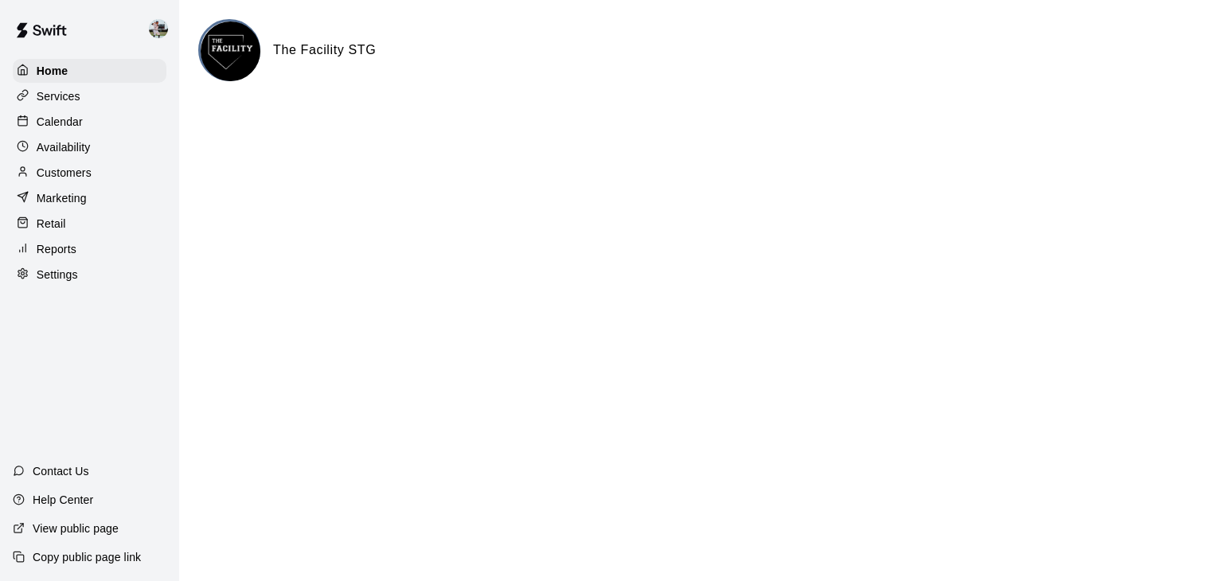
click at [76, 154] on p "Availability" at bounding box center [64, 147] width 54 height 16
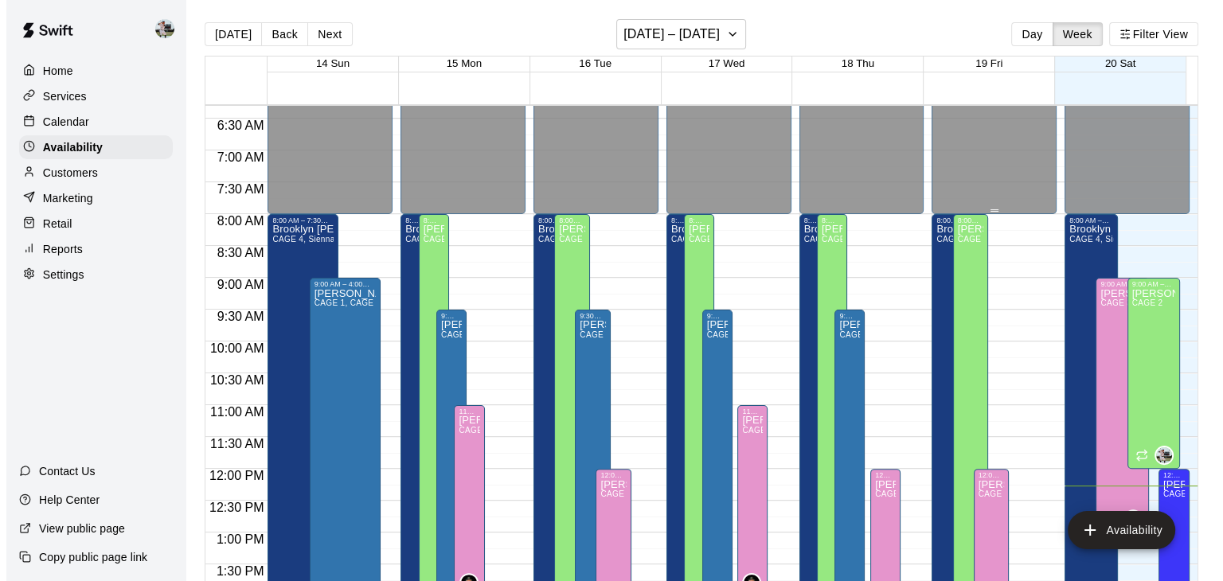
scroll to position [398, 0]
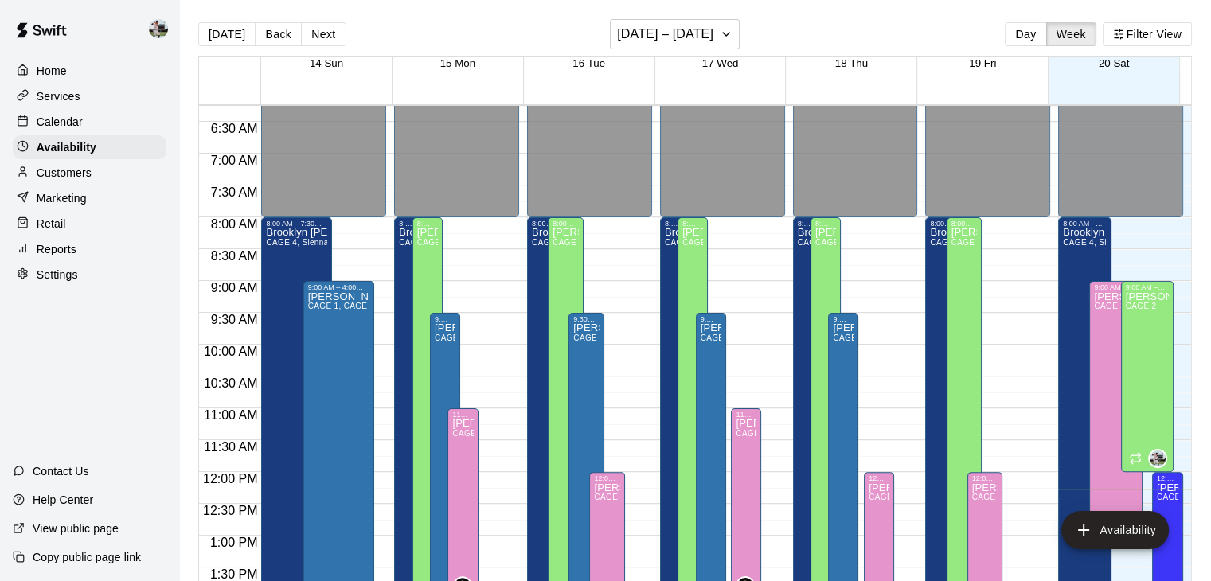
click at [105, 183] on div "Customers" at bounding box center [90, 173] width 154 height 24
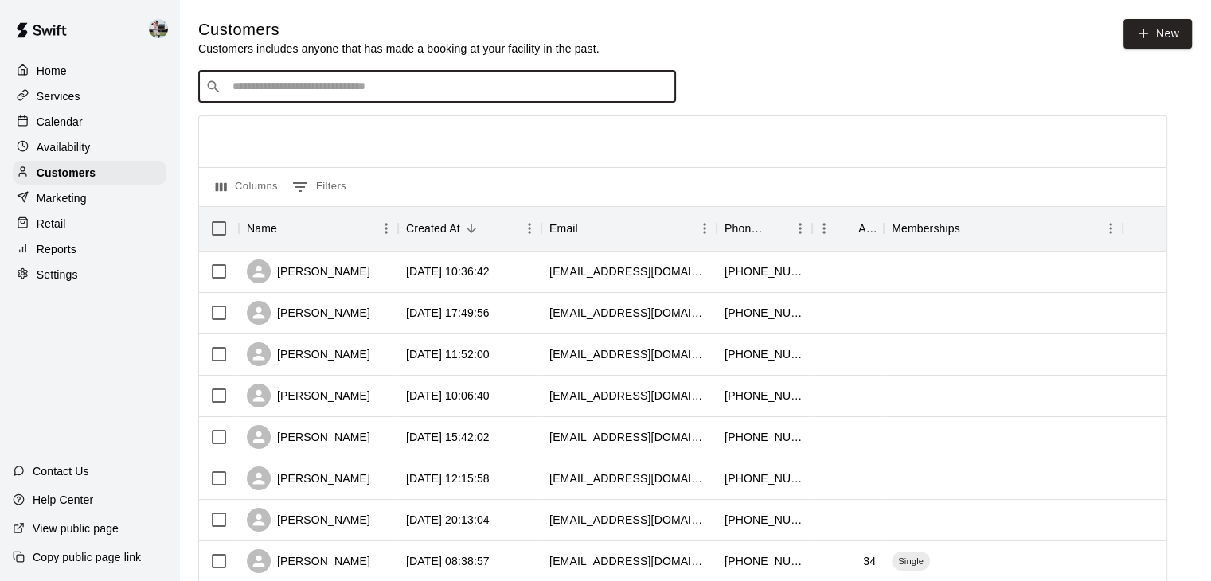
click at [374, 82] on input "Search customers by name or email" at bounding box center [448, 87] width 441 height 16
type input "******"
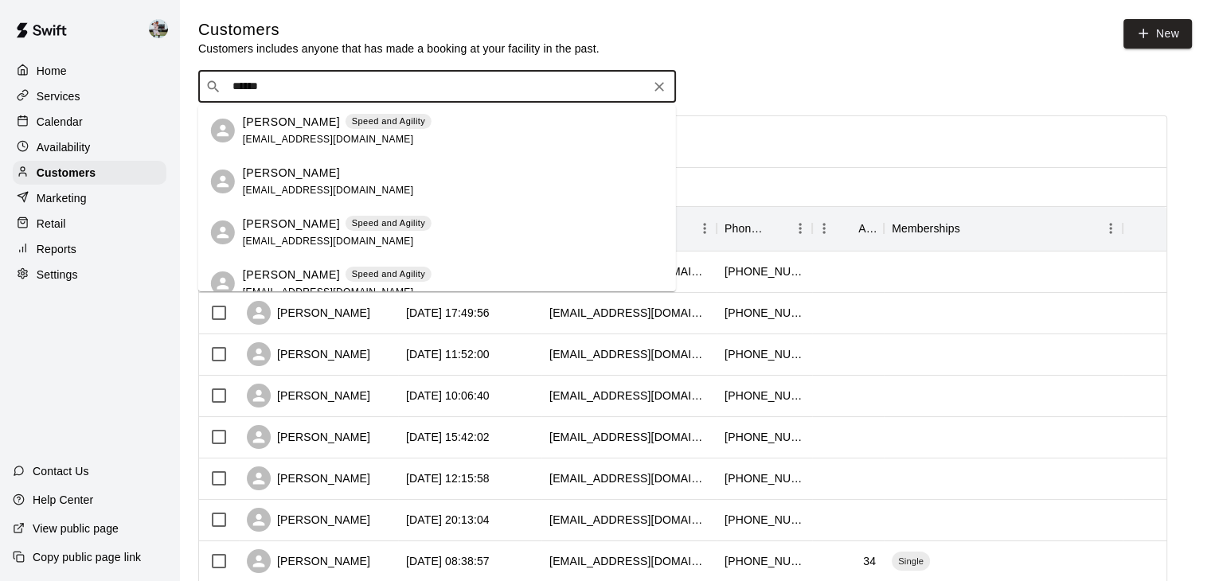
click at [283, 271] on p "[PERSON_NAME]" at bounding box center [291, 275] width 97 height 17
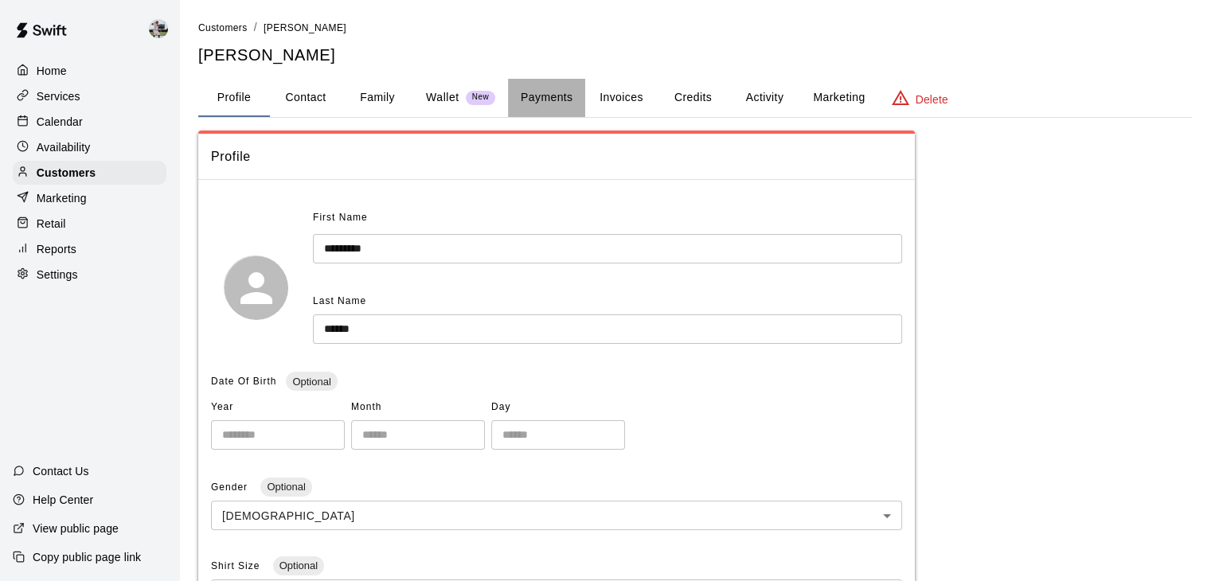
click at [551, 97] on button "Payments" at bounding box center [546, 98] width 77 height 38
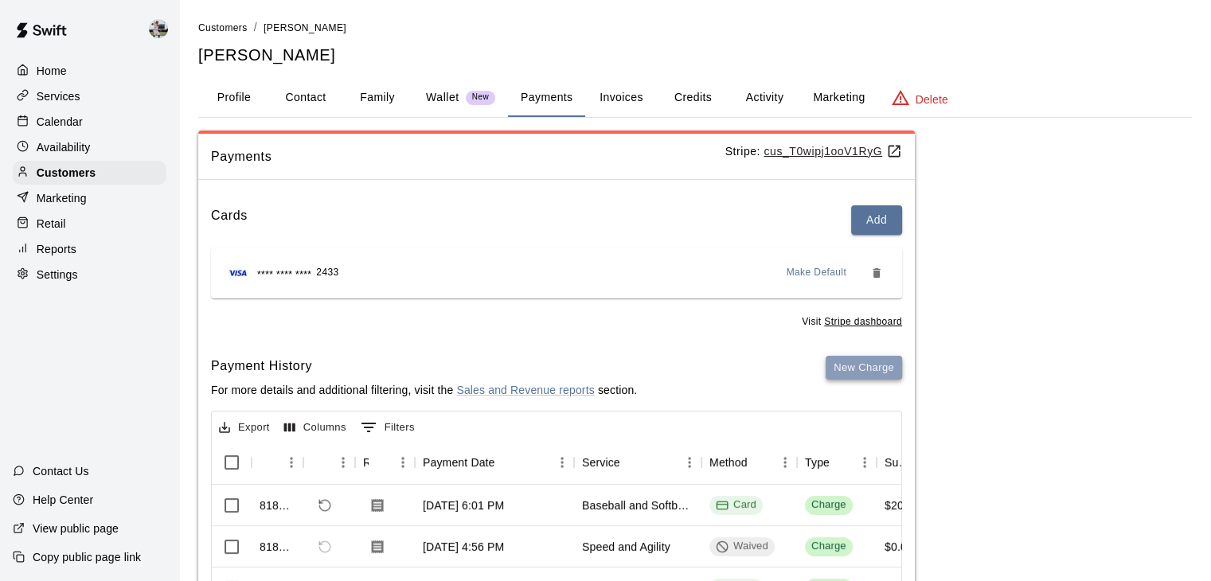
click at [850, 373] on button "New Charge" at bounding box center [864, 368] width 76 height 25
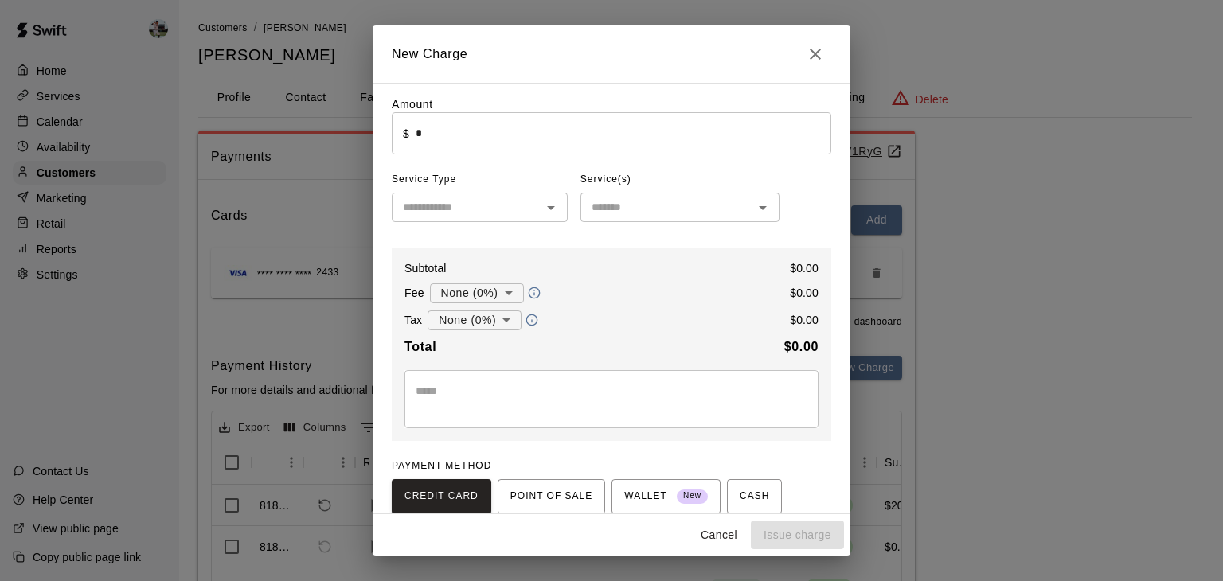
click at [532, 209] on div "​" at bounding box center [480, 207] width 176 height 29
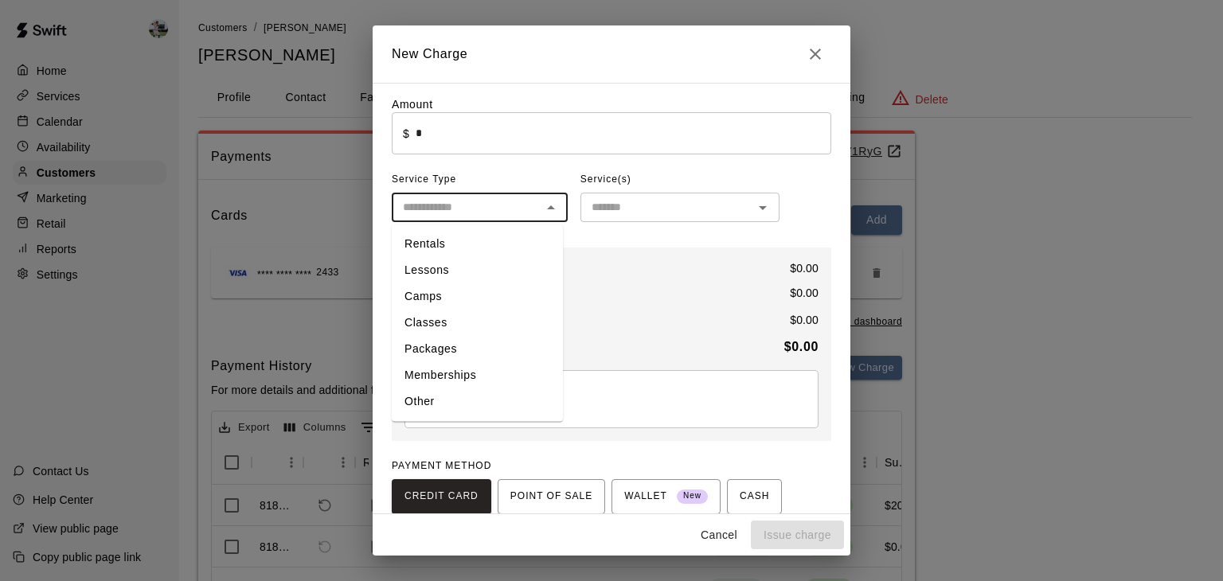
click at [410, 135] on div "​ $ * ​" at bounding box center [611, 133] width 439 height 42
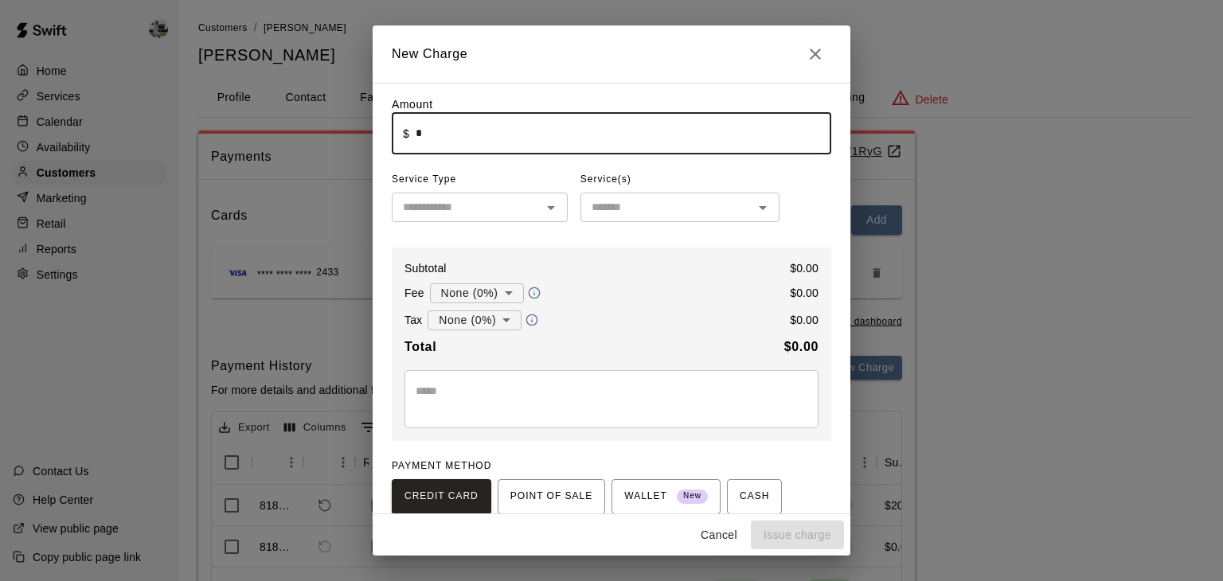
click at [410, 135] on div "​ $ * ​" at bounding box center [611, 133] width 439 height 42
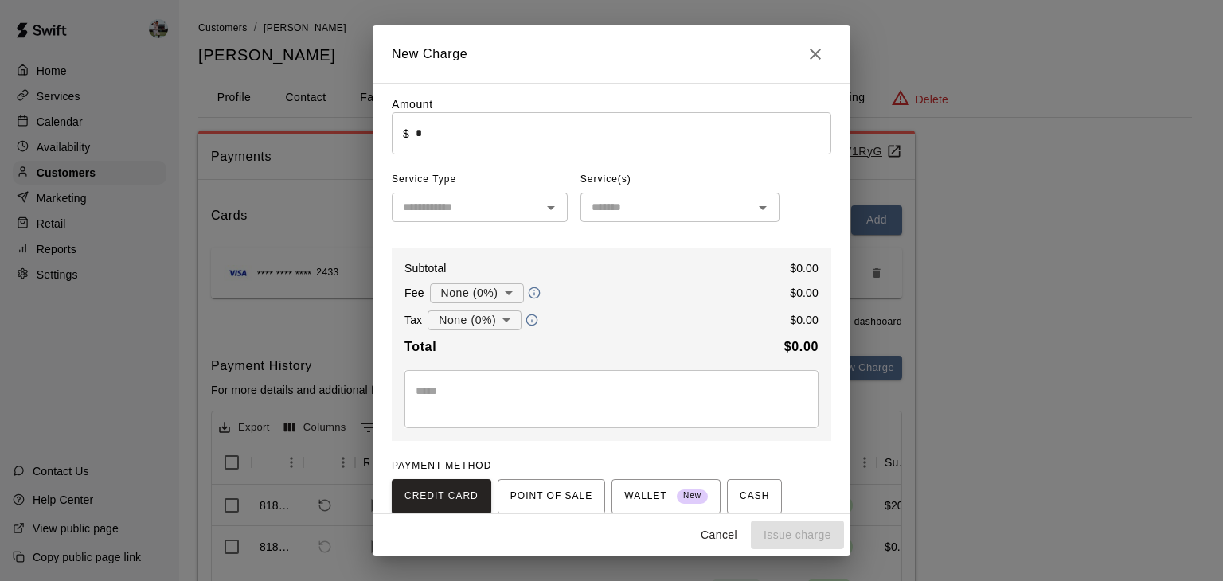
click at [410, 135] on div "​ $ * ​" at bounding box center [611, 133] width 439 height 42
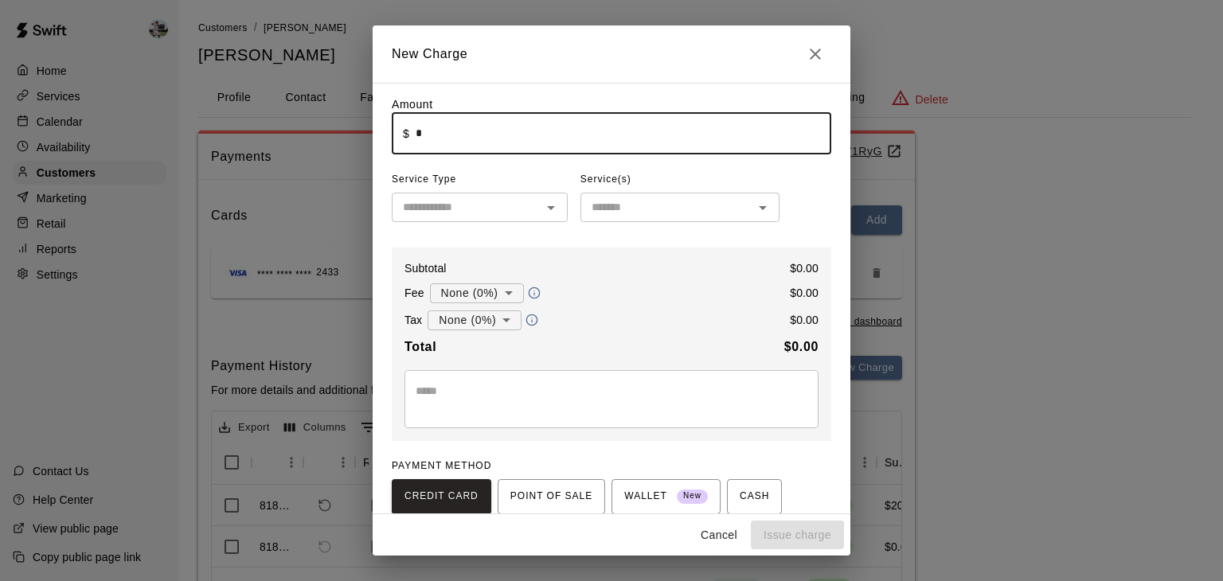
click at [428, 132] on input "*" at bounding box center [624, 133] width 416 height 42
type input "*****"
click at [465, 205] on input "text" at bounding box center [466, 207] width 140 height 20
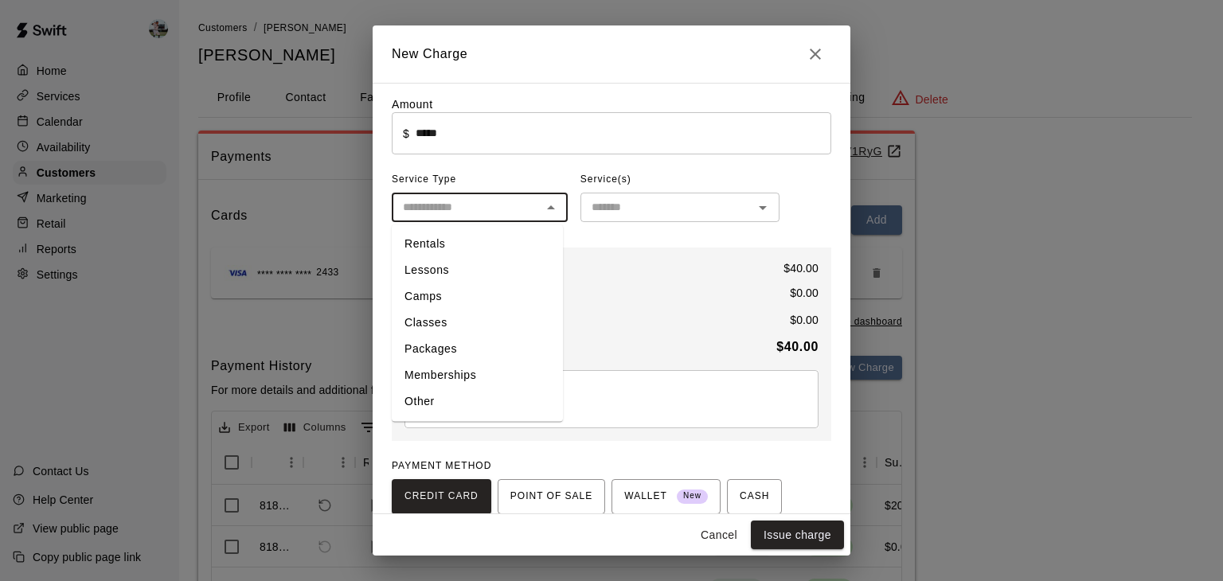
click at [437, 299] on li "Camps" at bounding box center [477, 296] width 171 height 26
type input "*****"
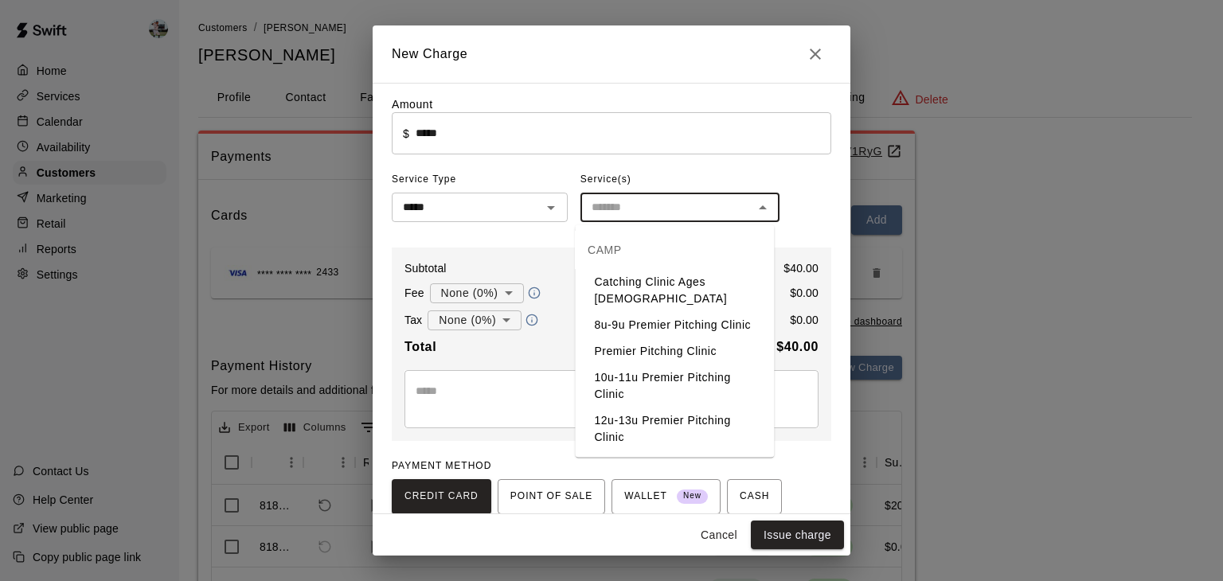
click at [603, 208] on input "text" at bounding box center [666, 207] width 163 height 20
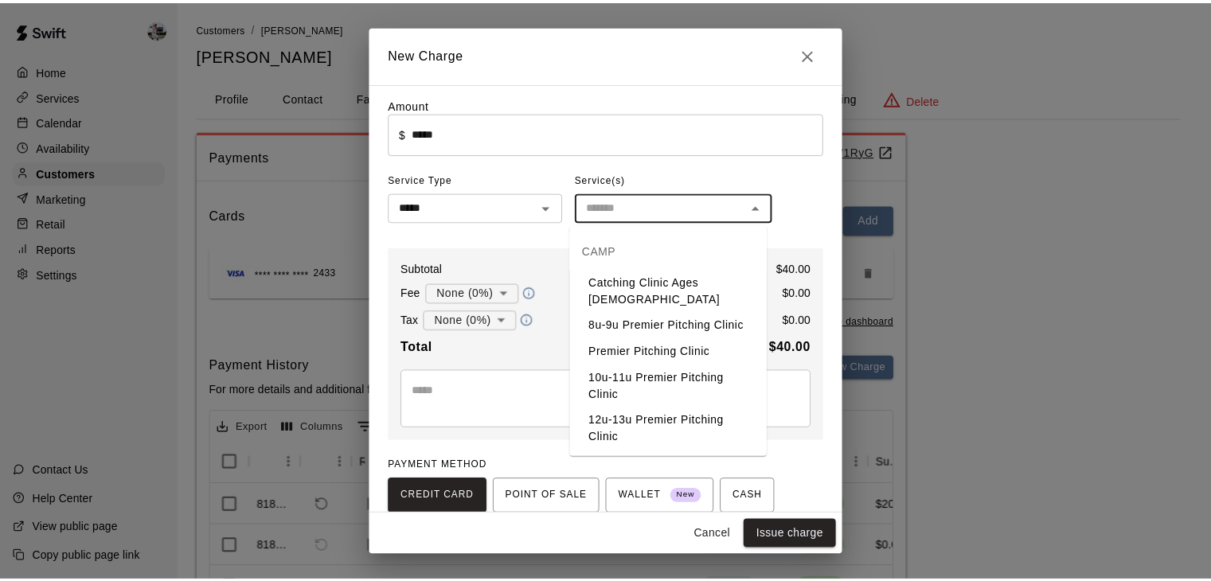
scroll to position [53, 0]
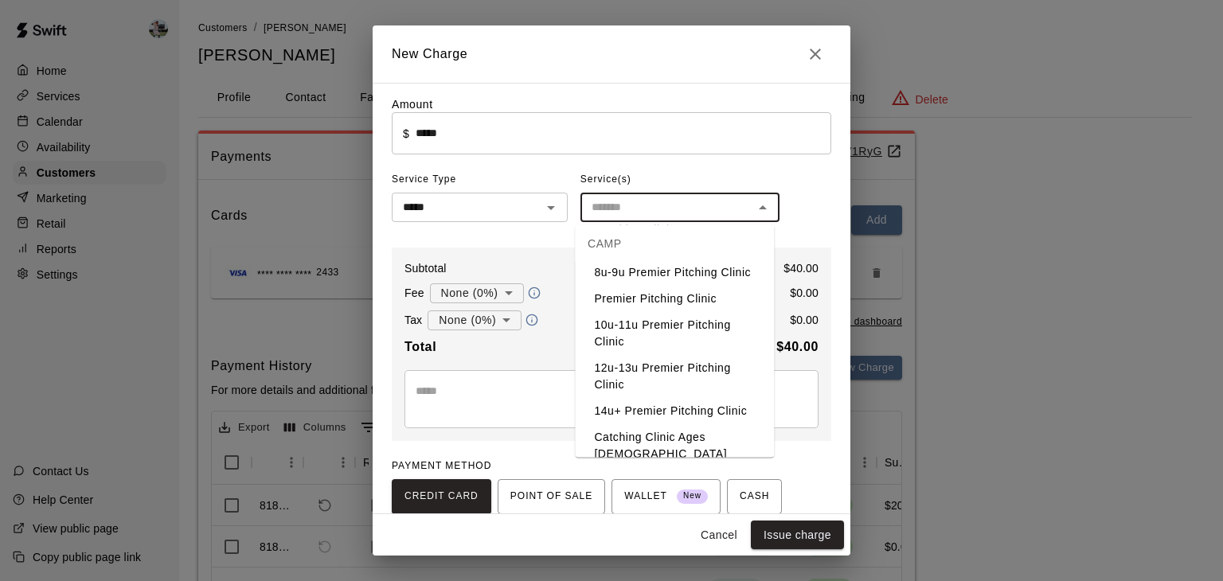
click at [668, 444] on li "Catching Clinic Ages [DEMOGRAPHIC_DATA]" at bounding box center [674, 445] width 199 height 43
type input "**********"
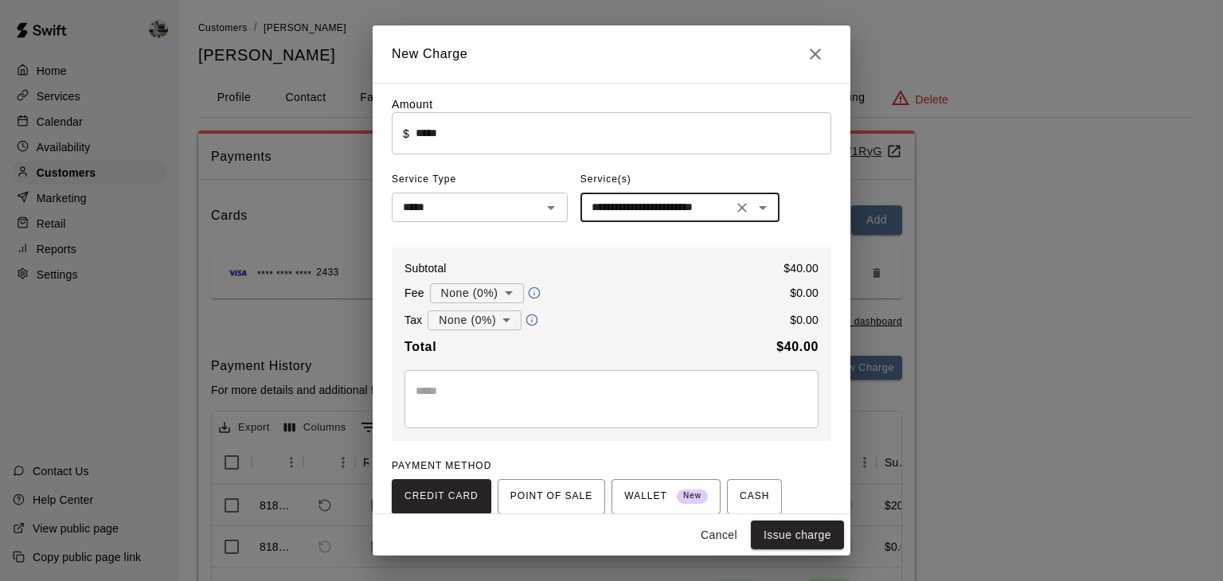
click at [634, 392] on textarea at bounding box center [612, 399] width 392 height 32
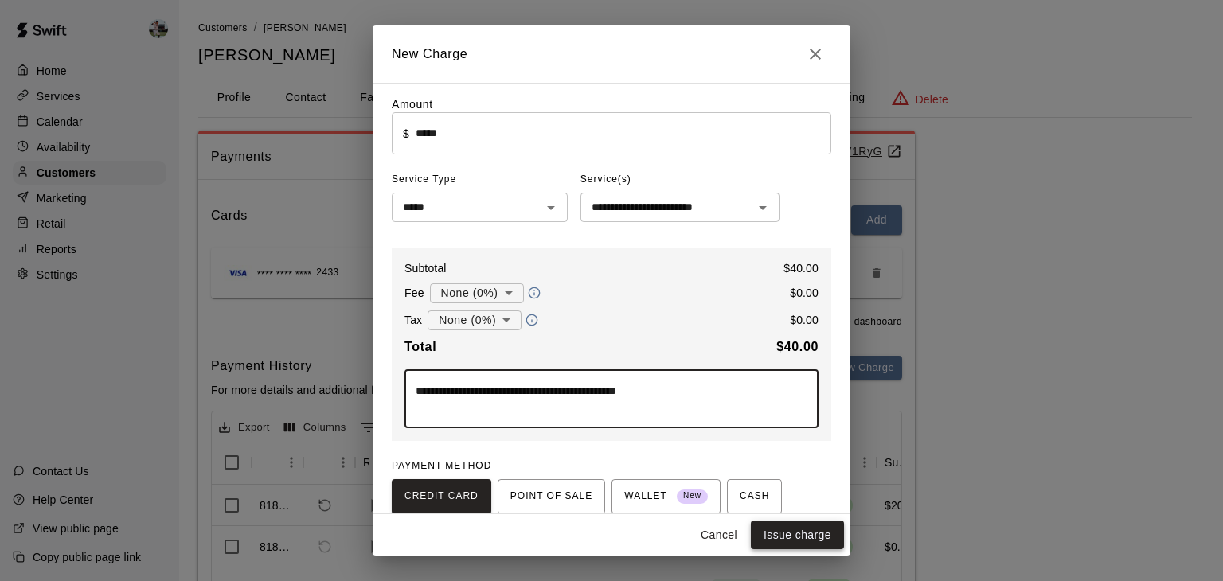
type textarea "**********"
click at [787, 532] on button "Issue charge" at bounding box center [797, 535] width 93 height 29
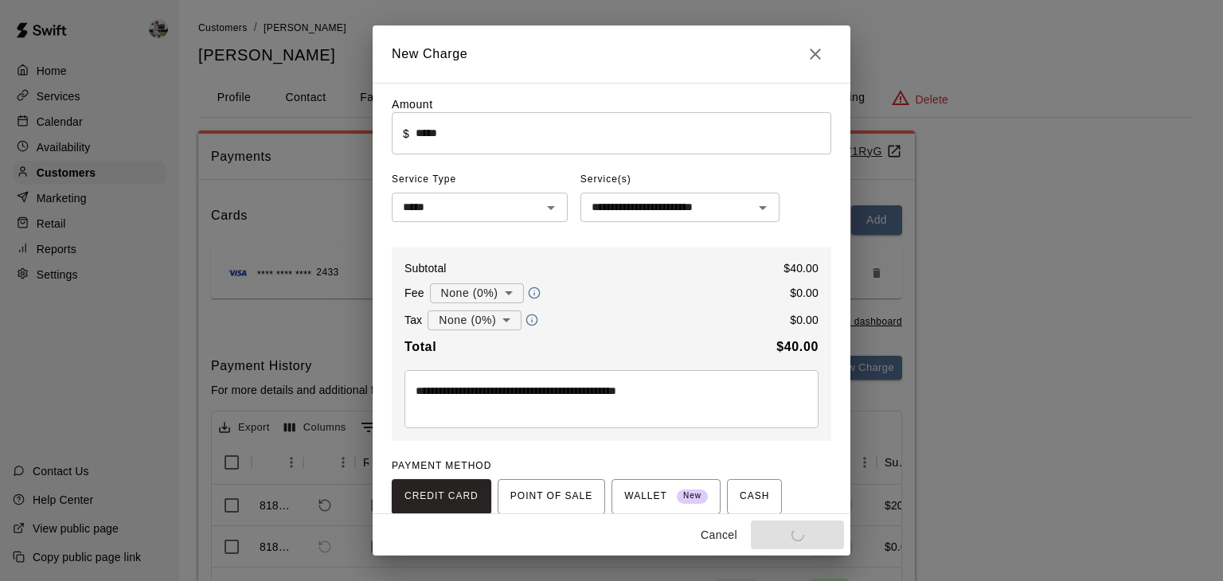
type input "*"
